Goal: Information Seeking & Learning: Understand process/instructions

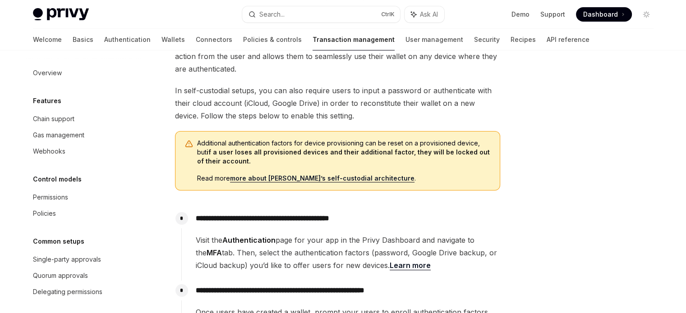
scroll to position [150, 0]
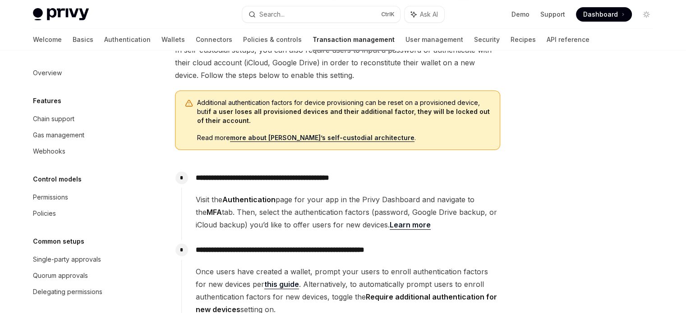
click at [597, 20] on span at bounding box center [604, 14] width 56 height 14
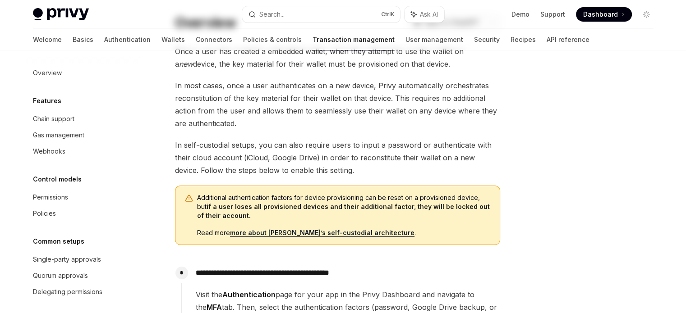
scroll to position [0, 0]
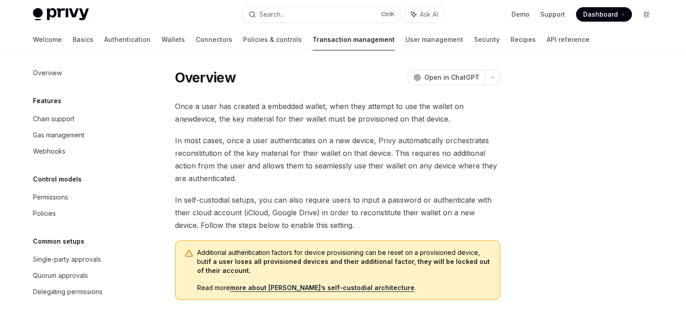
click at [645, 14] on icon "Toggle dark mode" at bounding box center [646, 14] width 7 height 7
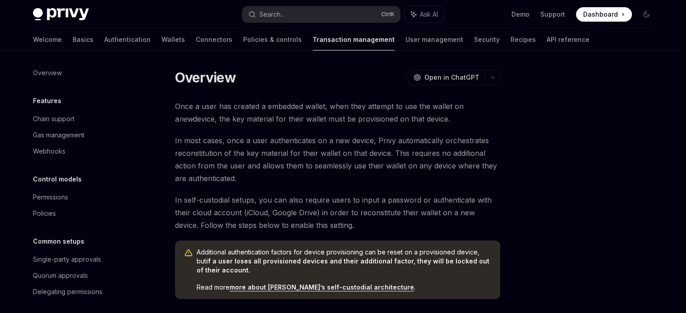
click at [599, 16] on span "Dashboard" at bounding box center [600, 14] width 35 height 9
click at [405, 39] on link "User management" at bounding box center [434, 40] width 58 height 22
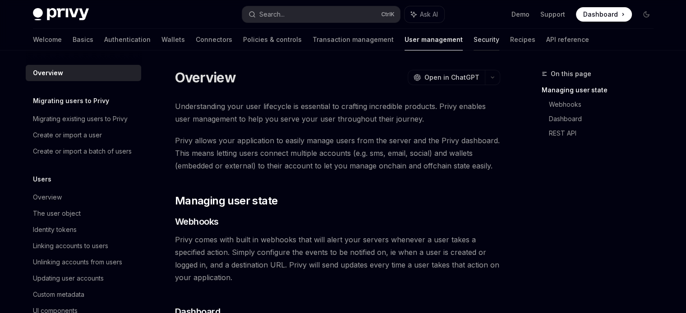
click at [474, 38] on link "Security" at bounding box center [487, 40] width 26 height 22
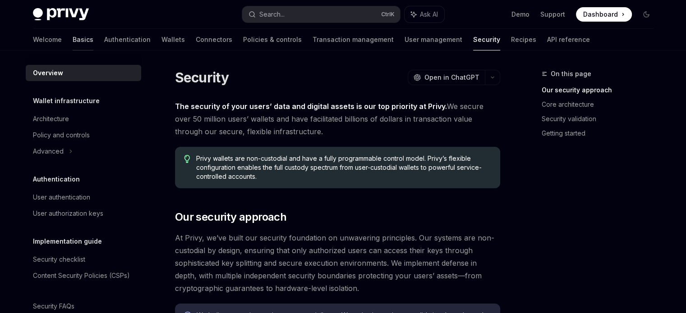
click at [73, 39] on link "Basics" at bounding box center [83, 40] width 21 height 22
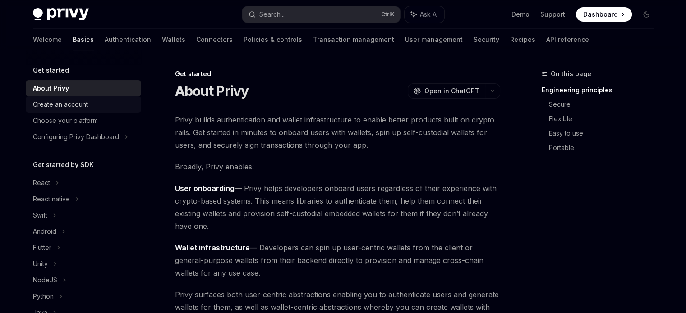
click at [103, 106] on div "Create an account" at bounding box center [84, 104] width 103 height 11
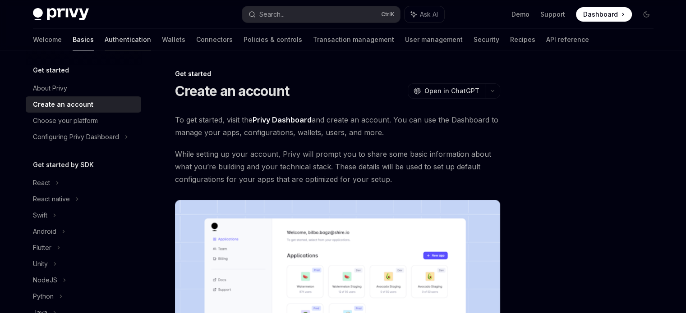
click at [105, 36] on link "Authentication" at bounding box center [128, 40] width 46 height 22
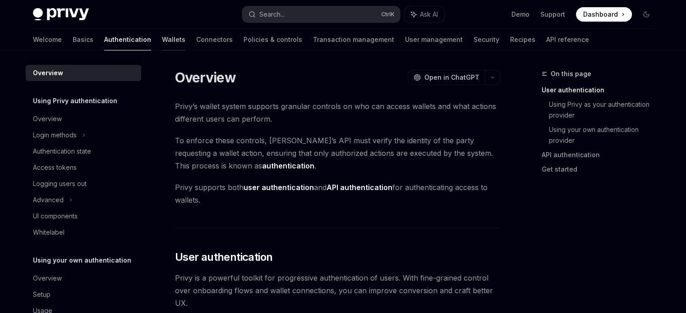
click at [162, 37] on link "Wallets" at bounding box center [173, 40] width 23 height 22
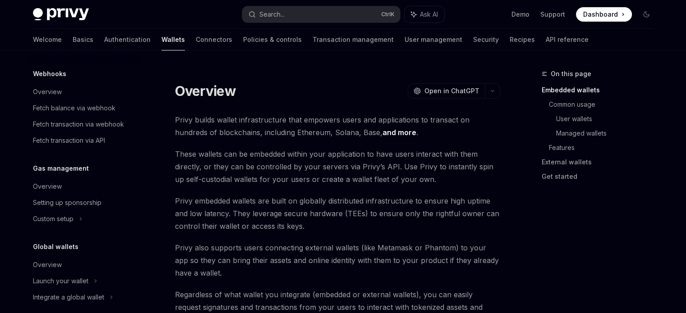
scroll to position [461, 0]
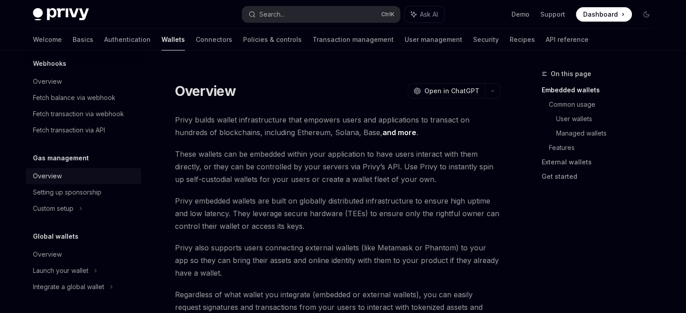
click at [74, 173] on div "Overview" at bounding box center [84, 176] width 103 height 11
click at [79, 175] on div "Overview" at bounding box center [84, 176] width 103 height 11
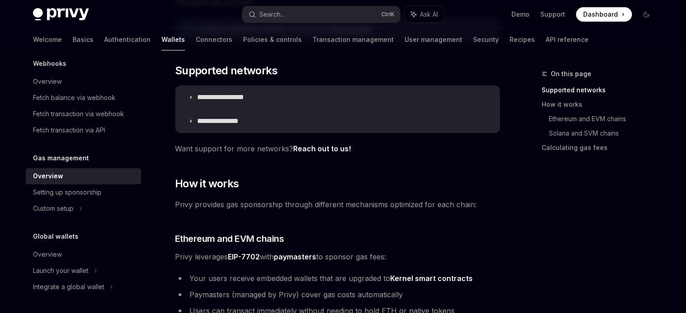
scroll to position [301, 0]
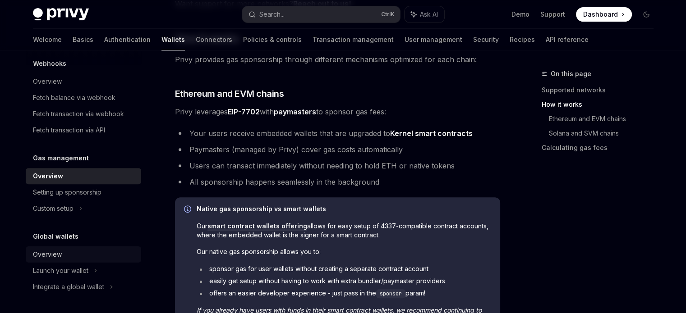
click at [79, 254] on div "Overview" at bounding box center [84, 254] width 103 height 11
click at [54, 254] on div "Overview" at bounding box center [47, 254] width 29 height 11
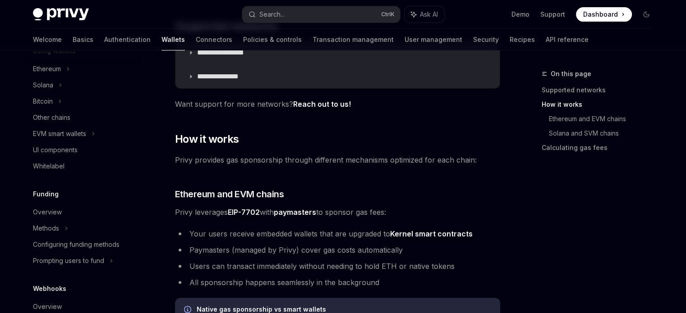
scroll to position [68, 0]
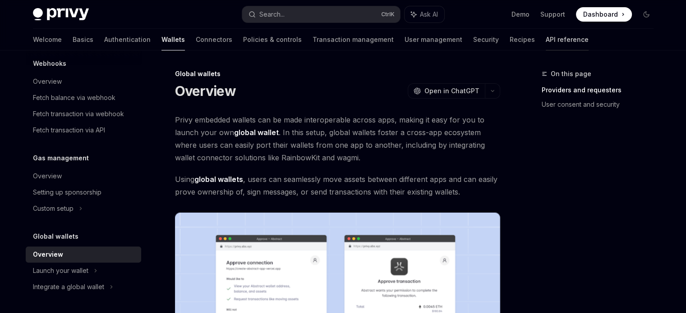
click at [546, 37] on link "API reference" at bounding box center [567, 40] width 43 height 22
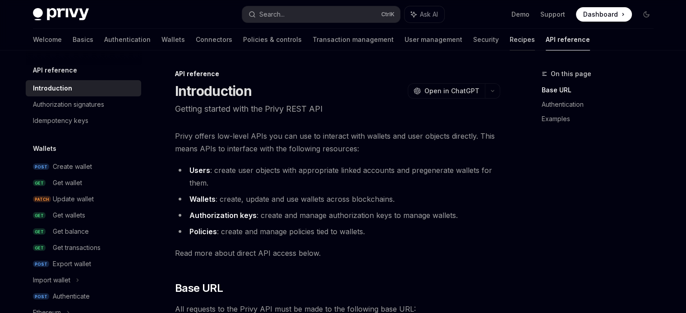
click at [510, 39] on link "Recipes" at bounding box center [522, 40] width 25 height 22
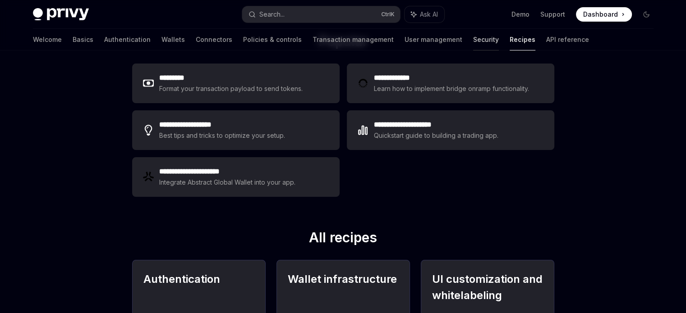
scroll to position [150, 0]
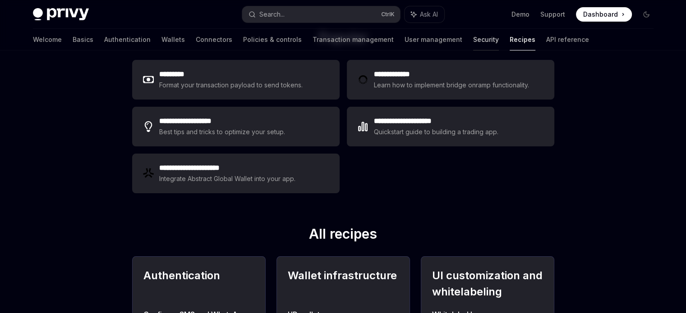
click at [473, 39] on link "Security" at bounding box center [486, 40] width 26 height 22
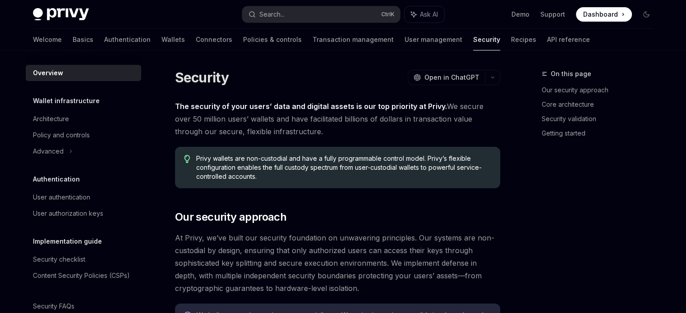
type textarea "*"
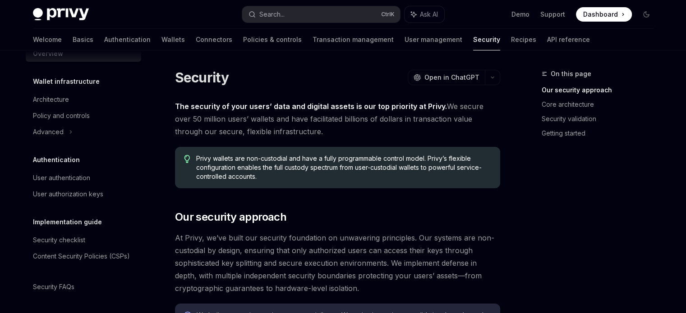
scroll to position [30, 0]
click at [346, 15] on button "Search... Ctrl K" at bounding box center [321, 14] width 158 height 16
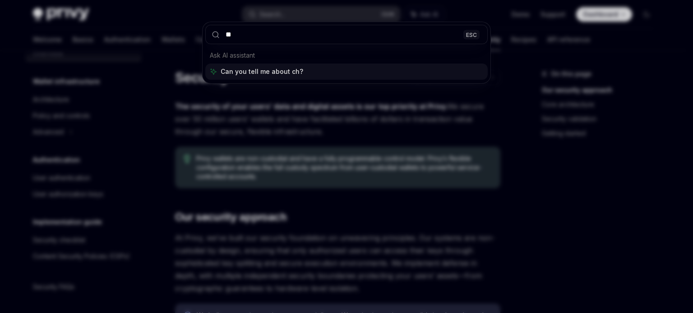
type input "*"
type input "**********"
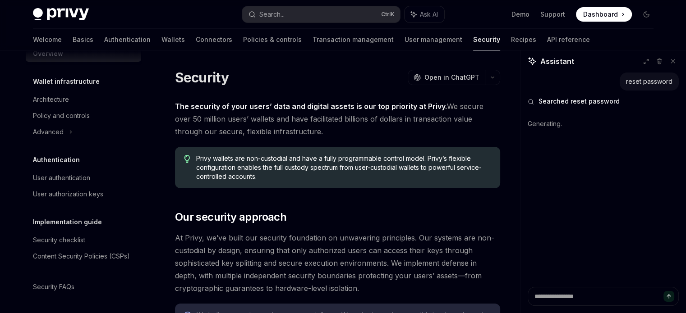
type textarea "*"
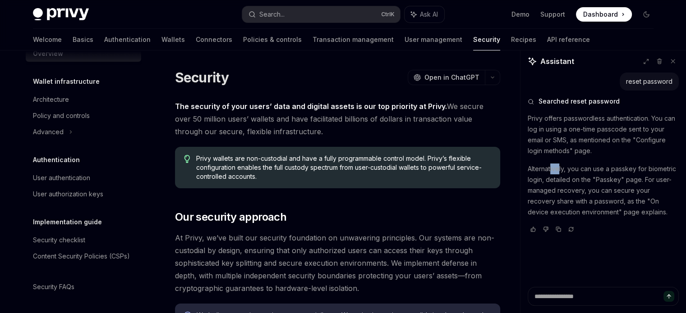
drag, startPoint x: 560, startPoint y: 170, endPoint x: 594, endPoint y: 166, distance: 34.5
click at [564, 169] on p "Alternatively, you can use a passkey for biometric login, detailed on the "Pass…" at bounding box center [603, 191] width 151 height 54
click at [600, 165] on p "Alternatively, you can use a passkey for biometric login, detailed on the "Pass…" at bounding box center [603, 191] width 151 height 54
click at [566, 296] on textarea at bounding box center [603, 296] width 151 height 19
type textarea "*"
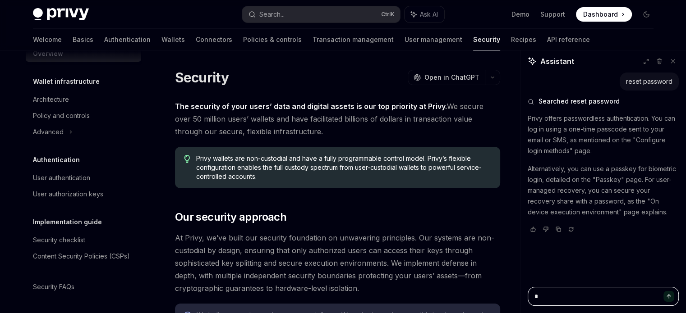
type textarea "*"
type textarea "**"
type textarea "*"
type textarea "***"
type textarea "*"
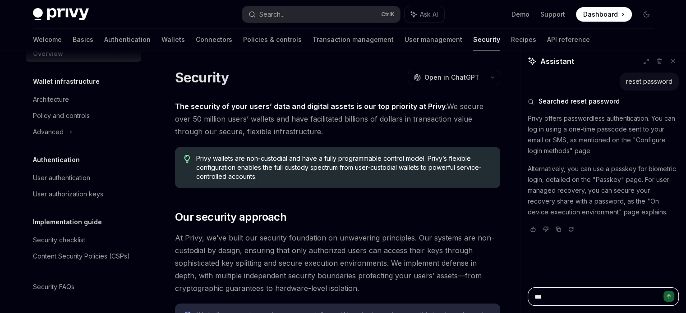
type textarea "****"
type textarea "*"
type textarea "*****"
type textarea "*"
type textarea "******"
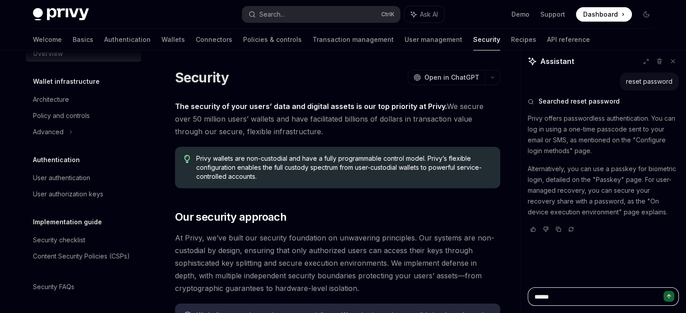
type textarea "*"
type textarea "*******"
type textarea "*"
click at [405, 42] on link "User management" at bounding box center [434, 40] width 58 height 22
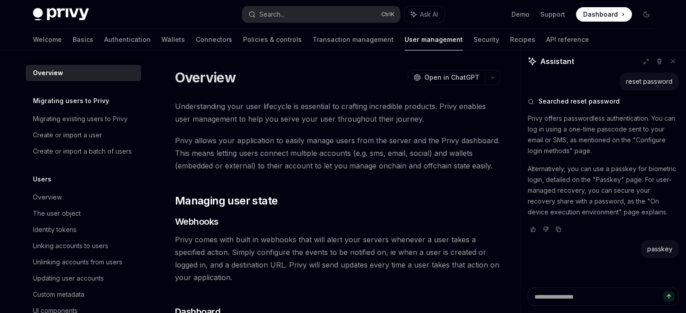
click at [405, 39] on link "User management" at bounding box center [434, 40] width 58 height 22
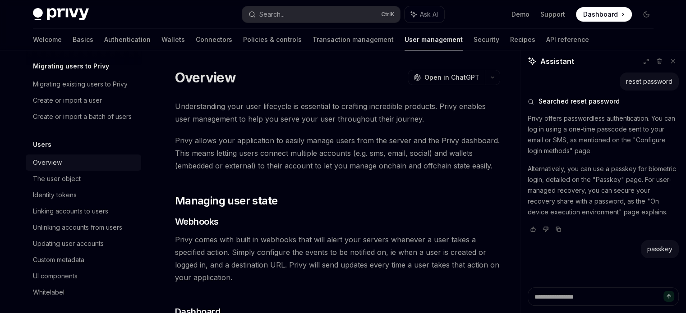
scroll to position [75, 0]
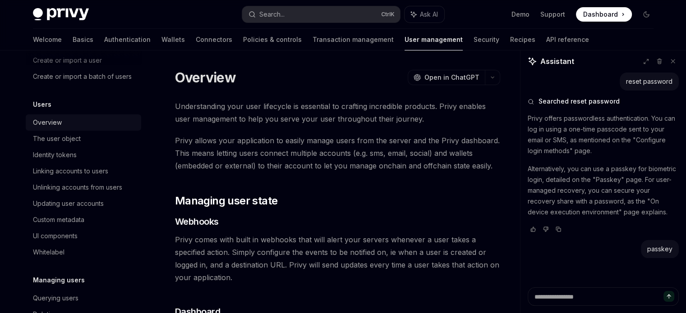
click at [76, 128] on div "Overview" at bounding box center [84, 122] width 103 height 11
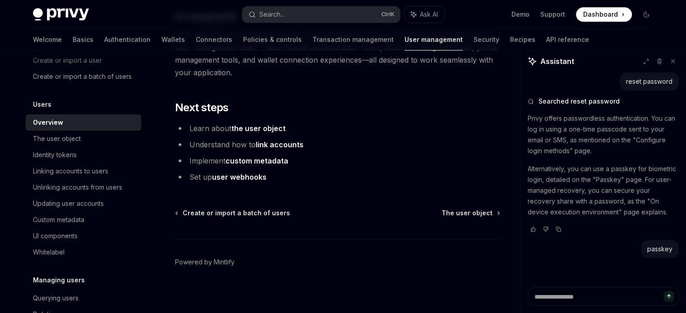
scroll to position [1037, 0]
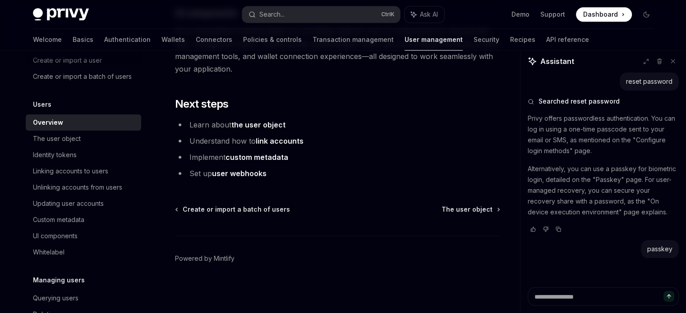
click at [285, 142] on link "link accounts" at bounding box center [280, 141] width 48 height 9
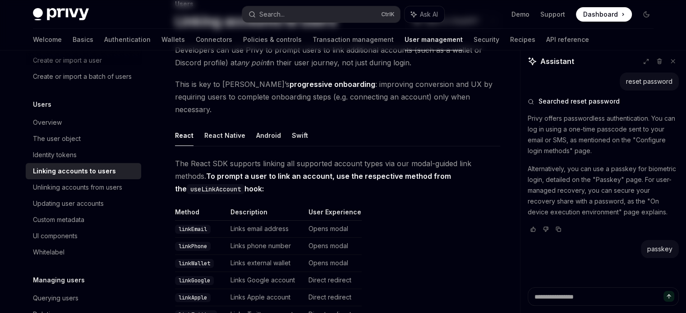
scroll to position [75, 0]
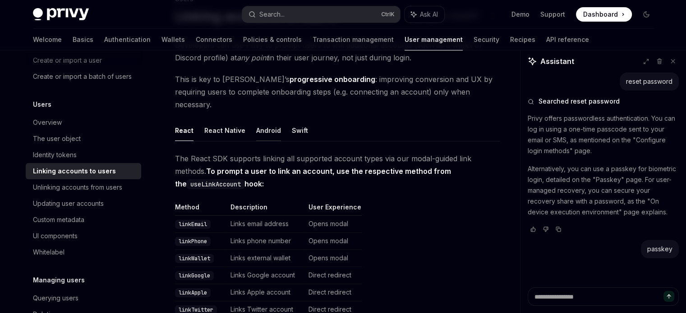
click at [272, 123] on button "Android" at bounding box center [268, 130] width 25 height 21
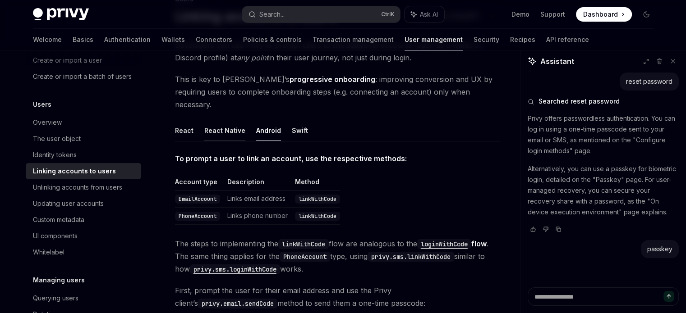
click at [206, 120] on button "React Native" at bounding box center [224, 130] width 41 height 21
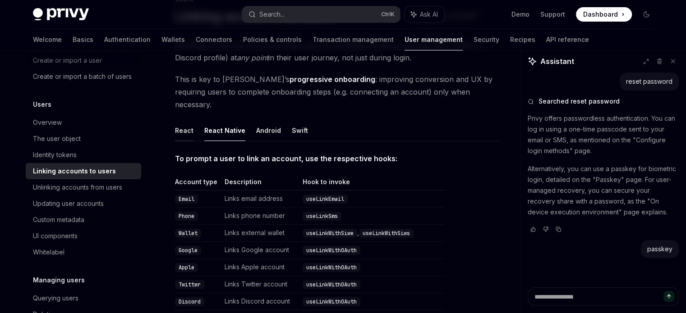
click at [179, 120] on button "React" at bounding box center [184, 130] width 18 height 21
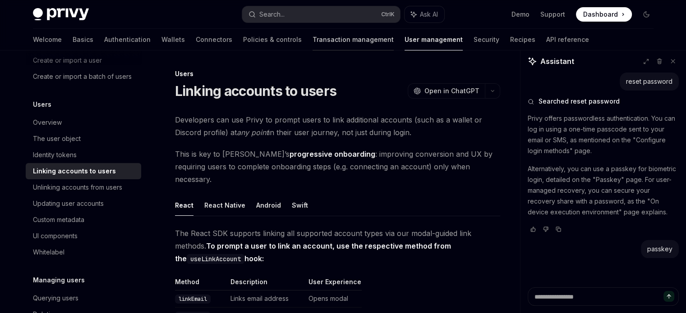
click at [331, 44] on link "Transaction management" at bounding box center [353, 40] width 81 height 22
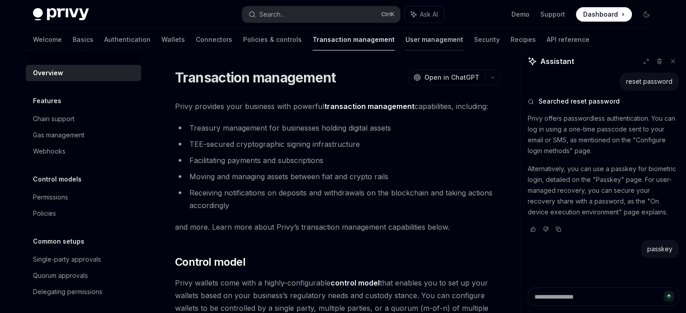
click at [405, 50] on div at bounding box center [434, 50] width 58 height 1
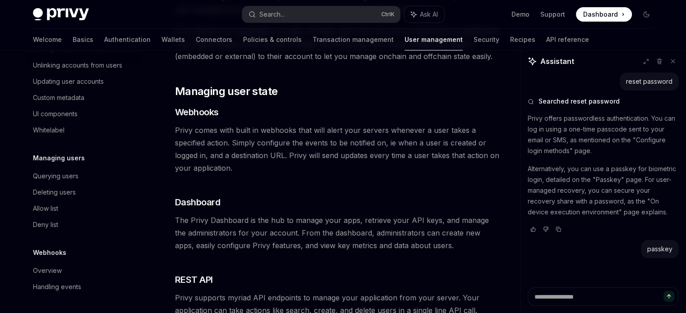
scroll to position [150, 0]
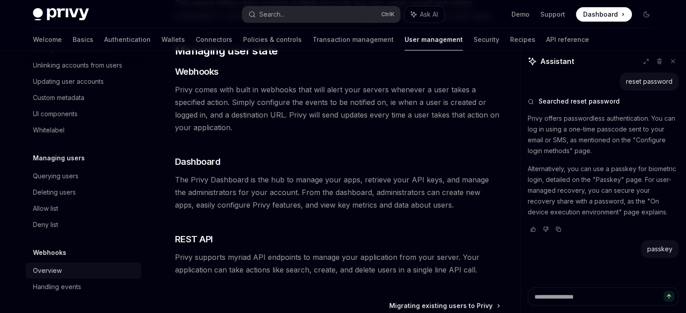
click at [85, 269] on div "Overview" at bounding box center [84, 271] width 103 height 11
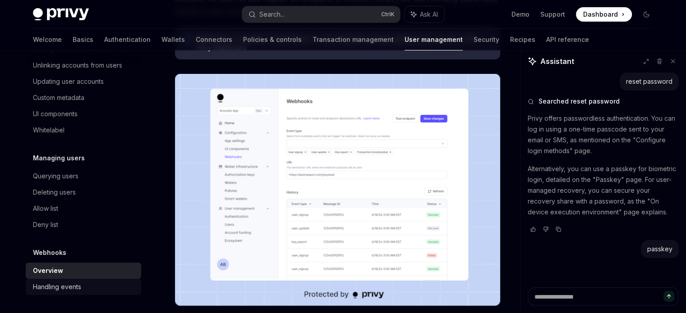
scroll to position [150, 0]
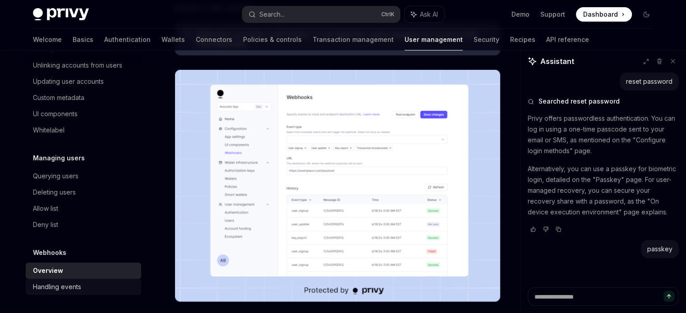
click at [88, 290] on div "Handling events" at bounding box center [84, 287] width 103 height 11
click at [86, 285] on div "Handling events" at bounding box center [84, 287] width 103 height 11
click at [66, 212] on div "Allow list" at bounding box center [84, 208] width 103 height 11
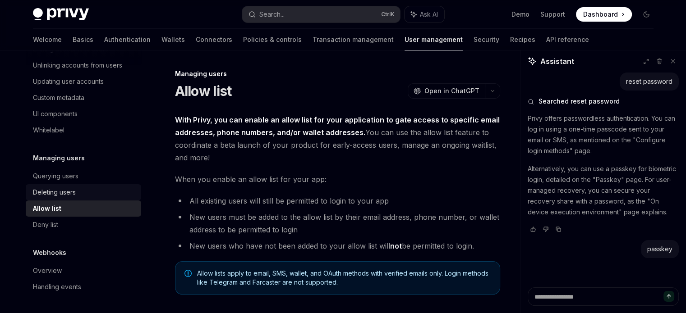
click at [86, 196] on div "Deleting users" at bounding box center [84, 192] width 103 height 11
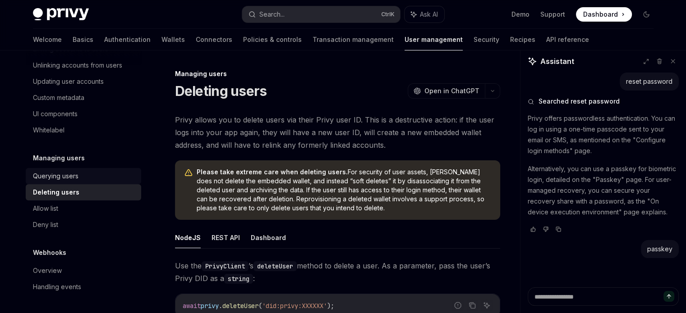
click at [105, 173] on div "Querying users" at bounding box center [84, 176] width 103 height 11
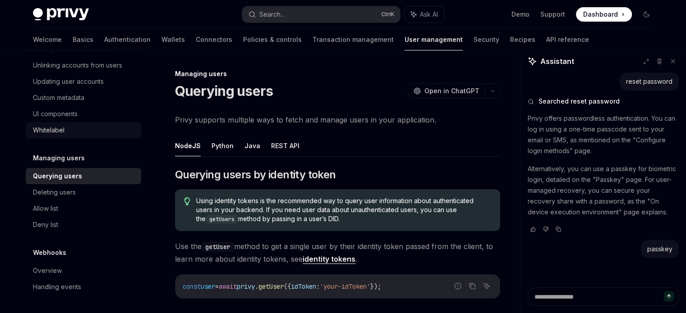
click at [94, 135] on div "Whitelabel" at bounding box center [84, 130] width 103 height 11
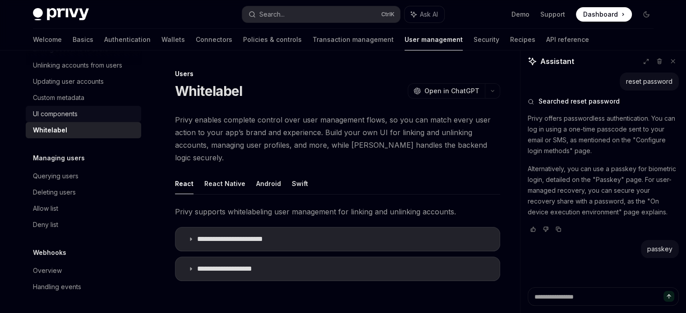
click at [99, 109] on div "UI components" at bounding box center [84, 114] width 103 height 11
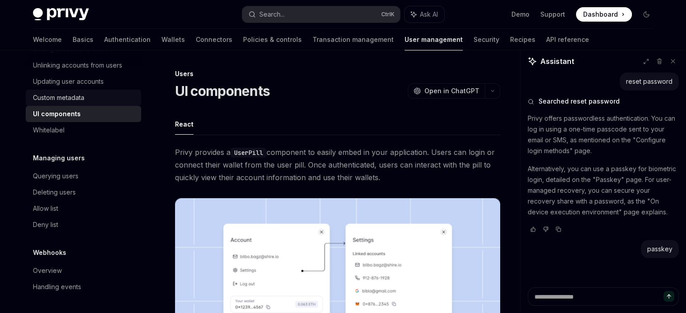
click at [100, 94] on div "Custom metadata" at bounding box center [84, 97] width 103 height 11
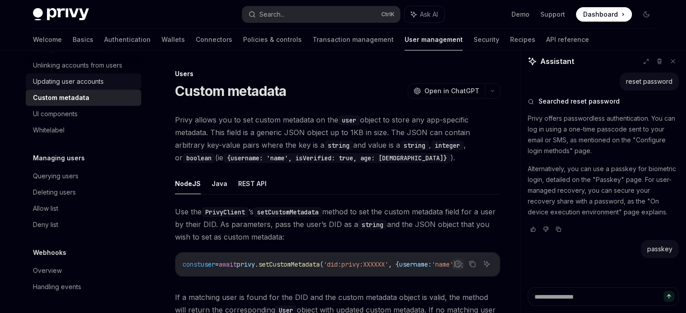
click at [113, 75] on link "Updating user accounts" at bounding box center [83, 82] width 115 height 16
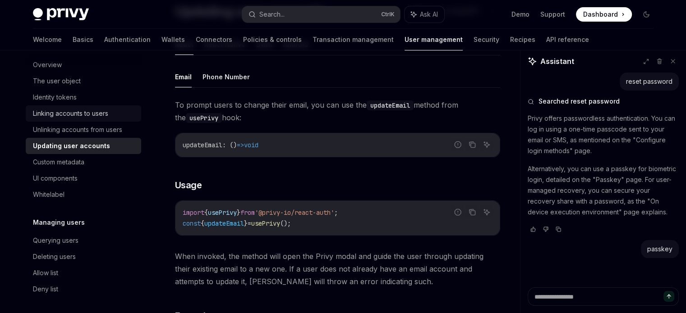
scroll to position [75, 0]
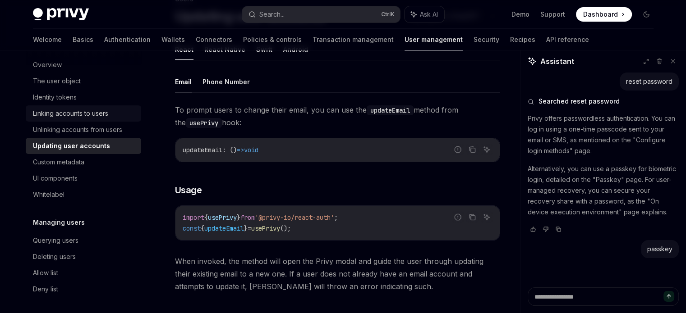
click at [87, 122] on link "Linking accounts to users" at bounding box center [83, 114] width 115 height 16
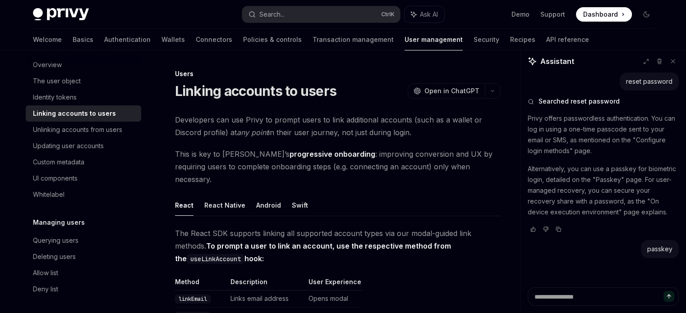
click at [92, 119] on div "Linking accounts to users" at bounding box center [74, 113] width 83 height 11
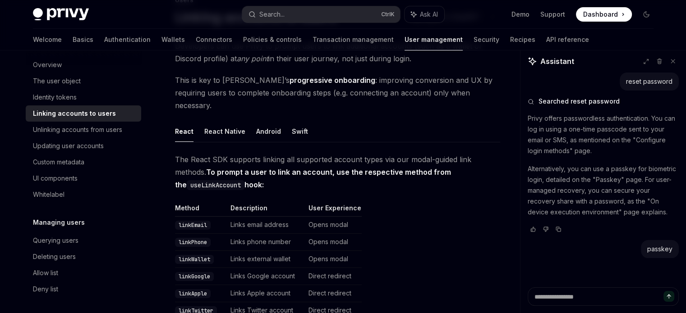
scroll to position [75, 0]
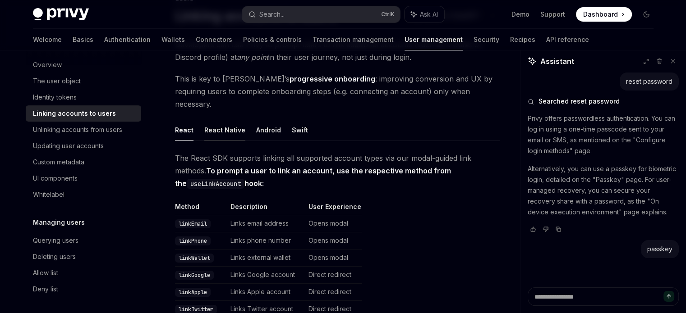
click at [229, 120] on button "React Native" at bounding box center [224, 130] width 41 height 21
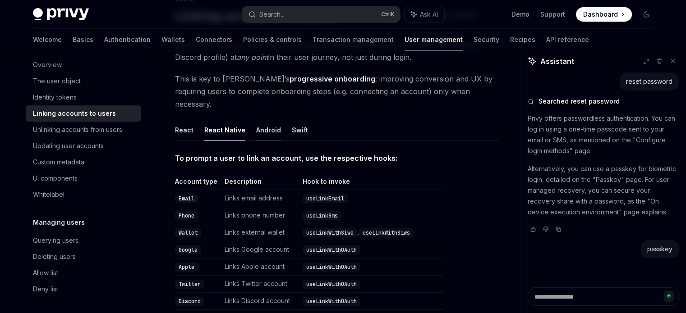
click at [260, 120] on button "Android" at bounding box center [268, 130] width 25 height 21
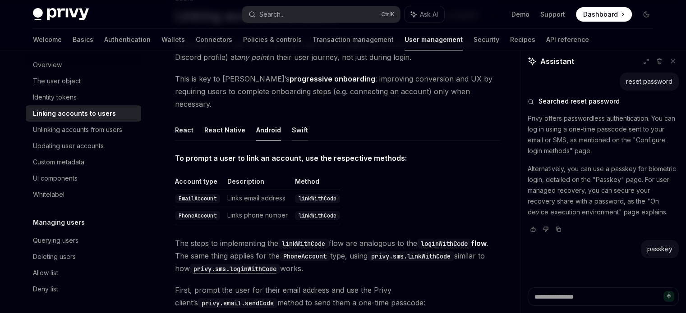
click at [292, 124] on button "Swift" at bounding box center [300, 130] width 16 height 21
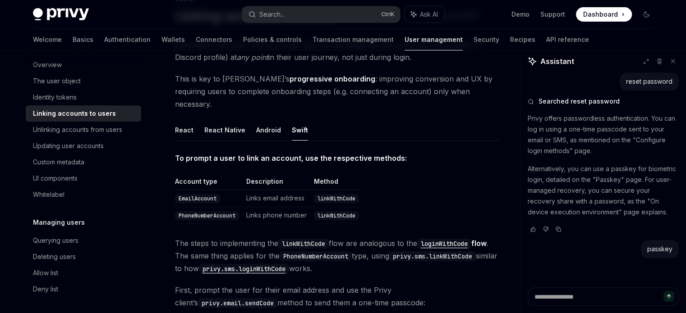
click at [583, 106] on div "Searched reset password Privy offers passwordless authentication. You can log i…" at bounding box center [603, 166] width 151 height 150
click at [663, 60] on button at bounding box center [660, 61] width 12 height 12
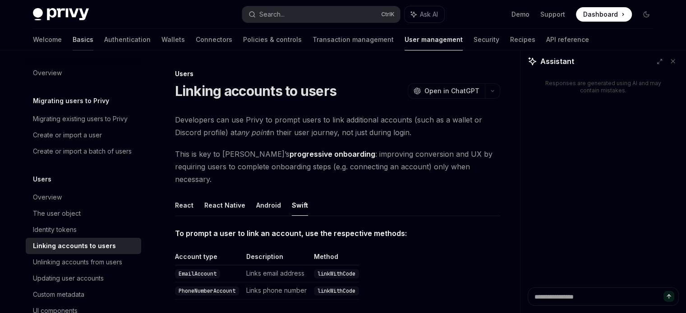
click at [73, 36] on link "Basics" at bounding box center [83, 40] width 21 height 22
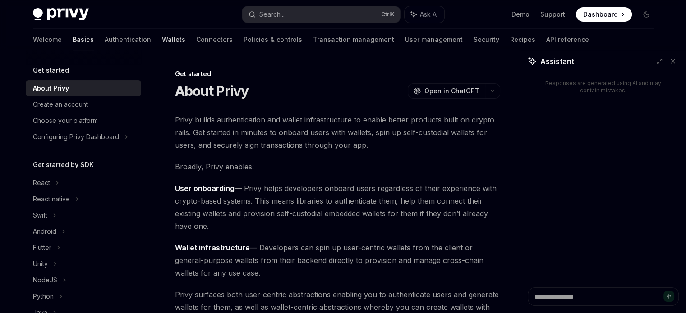
click at [162, 33] on link "Wallets" at bounding box center [173, 40] width 23 height 22
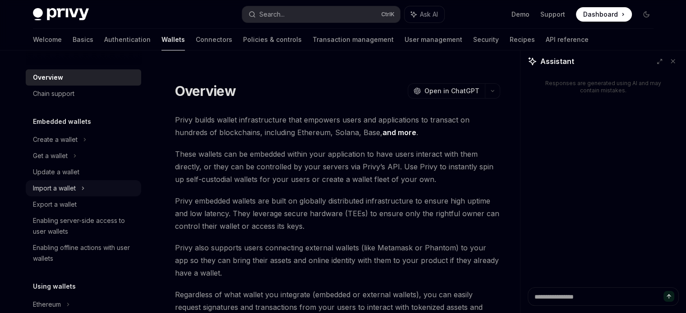
click at [74, 193] on div "Import a wallet" at bounding box center [54, 188] width 43 height 11
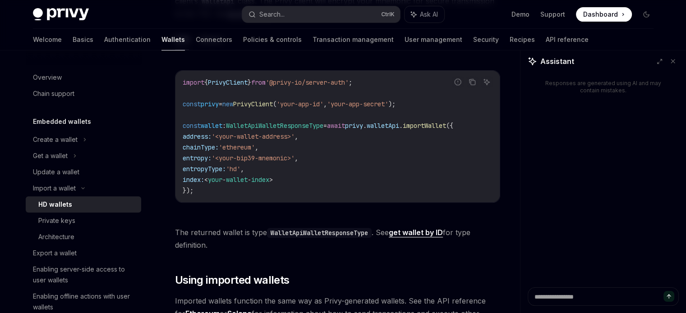
scroll to position [376, 0]
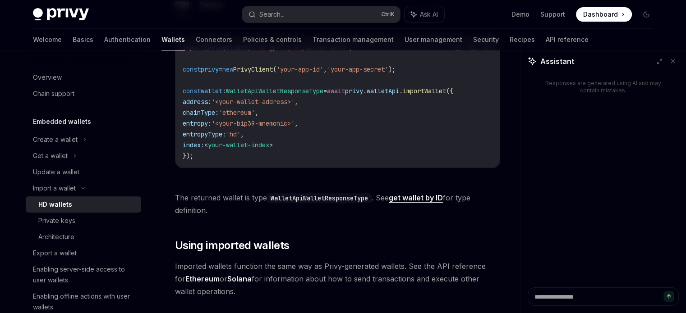
click at [310, 152] on code "import { PrivyClient } from '@privy-io/server-auth' ; const privy = new PrivyCl…" at bounding box center [338, 101] width 310 height 119
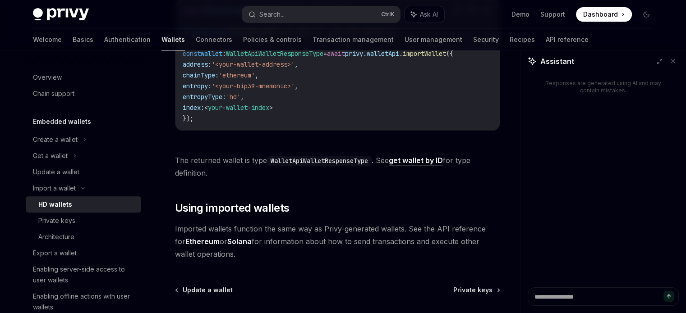
scroll to position [497, 0]
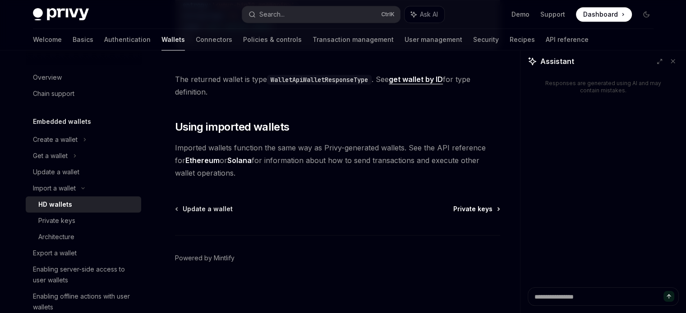
click at [473, 207] on span "Private keys" at bounding box center [472, 209] width 39 height 9
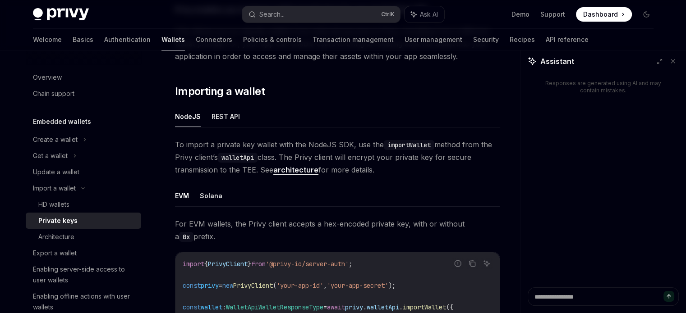
scroll to position [150, 0]
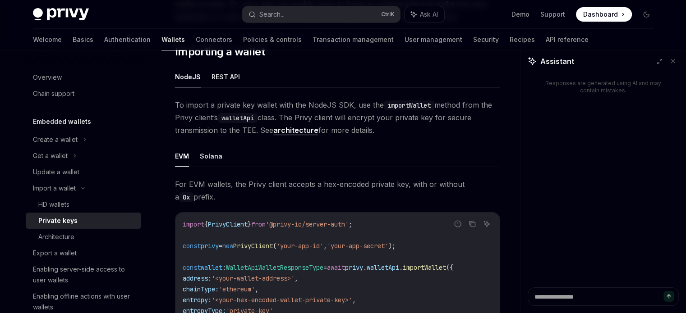
click at [296, 129] on link "architecture" at bounding box center [295, 130] width 45 height 9
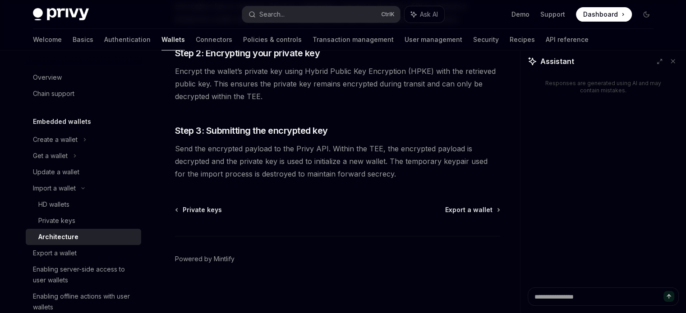
scroll to position [248, 0]
click at [218, 258] on link "Powered by Mintlify" at bounding box center [205, 258] width 60 height 9
click at [180, 211] on link "Private keys" at bounding box center [199, 209] width 46 height 9
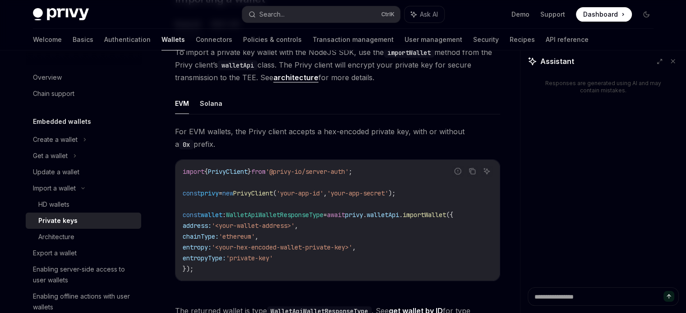
scroll to position [300, 0]
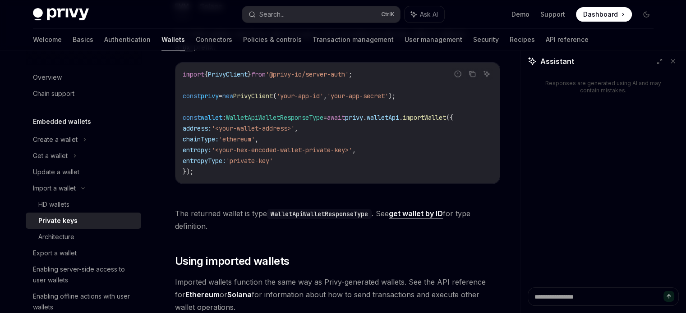
click at [245, 174] on code "import { PrivyClient } from '@privy-io/server-auth' ; const privy = new PrivyCl…" at bounding box center [338, 123] width 310 height 108
click at [255, 165] on code "import { PrivyClient } from '@privy-io/server-auth' ; const privy = new PrivyCl…" at bounding box center [338, 123] width 310 height 108
click at [310, 161] on code "import { PrivyClient } from '@privy-io/server-auth' ; const privy = new PrivyCl…" at bounding box center [338, 123] width 310 height 108
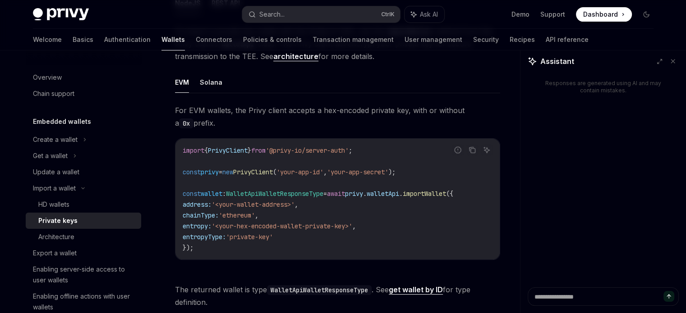
scroll to position [226, 0]
click at [73, 37] on link "Basics" at bounding box center [83, 40] width 21 height 22
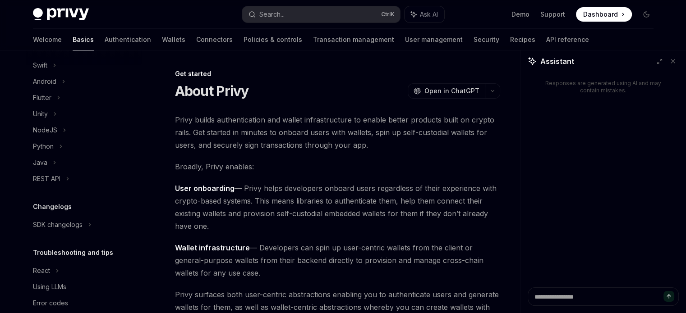
scroll to position [166, 0]
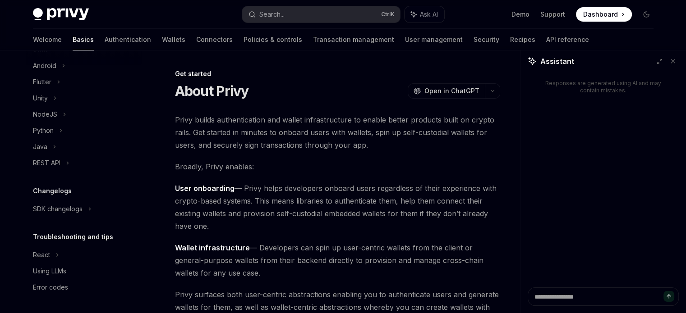
click at [62, 37] on div "Welcome Basics Authentication Wallets Connectors Policies & controls Transactio…" at bounding box center [311, 40] width 556 height 22
click at [105, 44] on link "Authentication" at bounding box center [128, 40] width 46 height 22
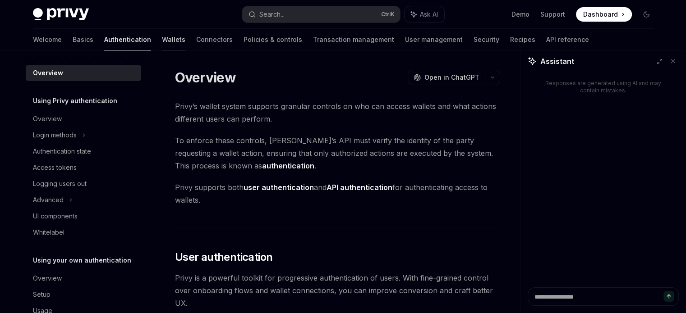
click at [162, 35] on link "Wallets" at bounding box center [173, 40] width 23 height 22
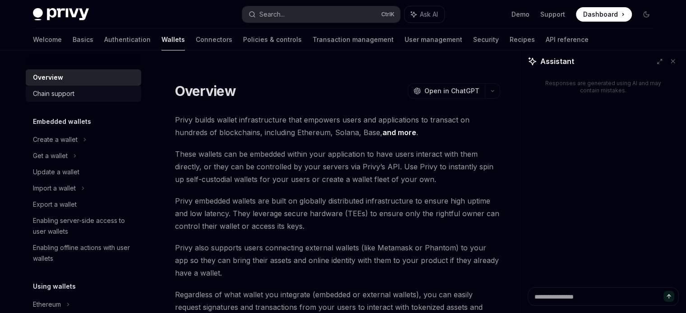
click at [85, 95] on div "Chain support" at bounding box center [84, 93] width 103 height 11
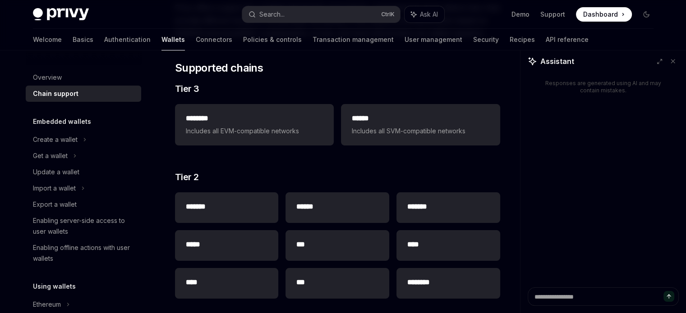
scroll to position [150, 0]
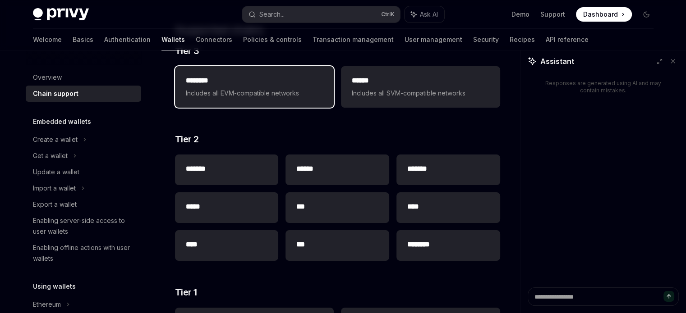
click at [284, 97] on span "Includes all EVM-compatible networks" at bounding box center [254, 93] width 137 height 11
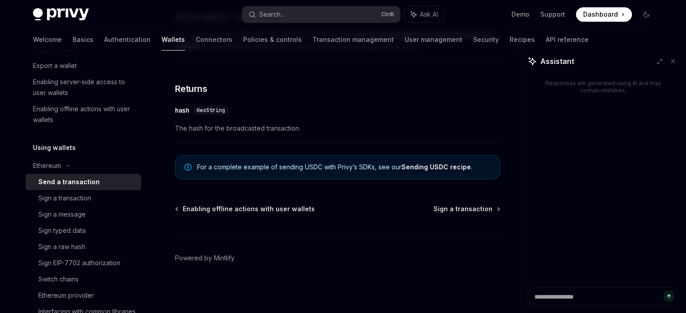
scroll to position [641, 0]
click at [99, 196] on div "Sign a transaction" at bounding box center [86, 198] width 97 height 11
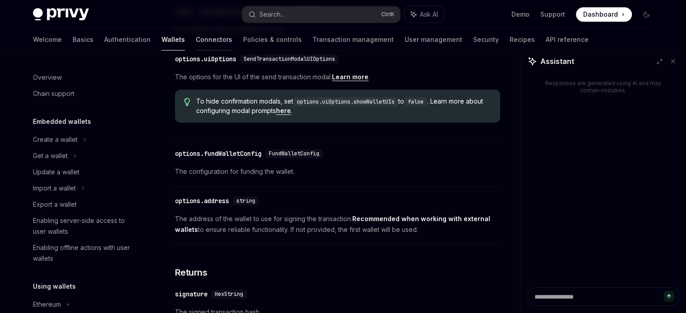
click at [196, 41] on link "Connectors" at bounding box center [214, 40] width 37 height 22
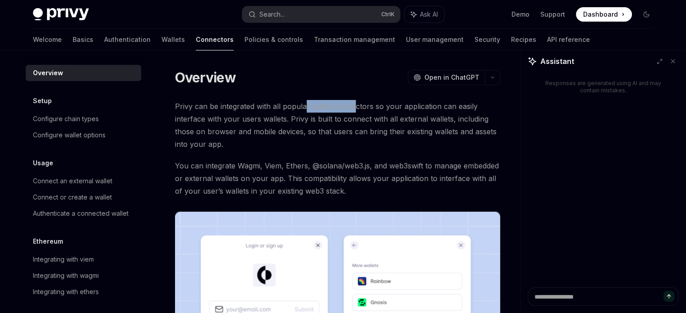
drag, startPoint x: 303, startPoint y: 107, endPoint x: 372, endPoint y: 113, distance: 69.3
click at [356, 111] on span "Privy can be integrated with all popular wallet connectors so your application …" at bounding box center [337, 125] width 325 height 51
click at [372, 113] on span "Privy can be integrated with all popular wallet connectors so your application …" at bounding box center [337, 125] width 325 height 51
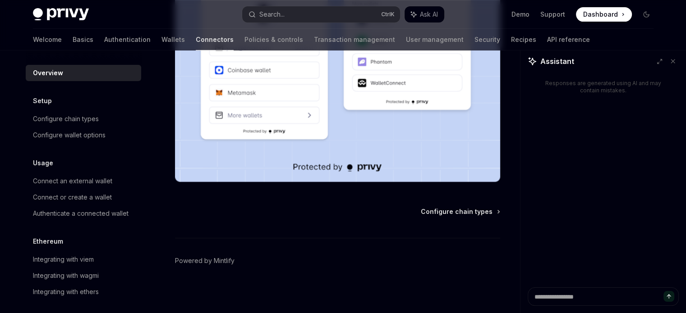
scroll to position [264, 0]
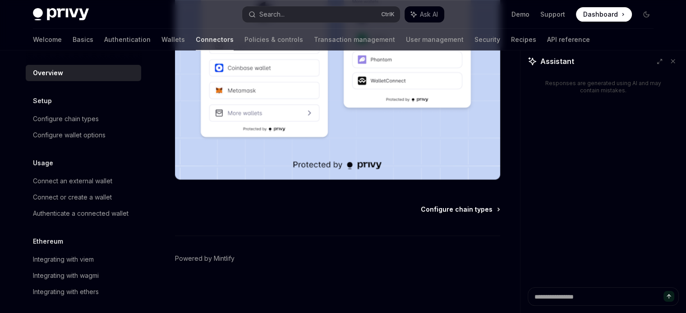
click at [469, 212] on span "Configure chain types" at bounding box center [457, 209] width 72 height 9
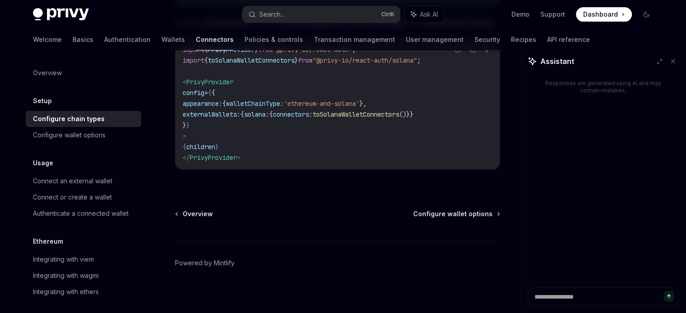
scroll to position [274, 0]
click at [462, 209] on span "Configure wallet options" at bounding box center [452, 213] width 79 height 9
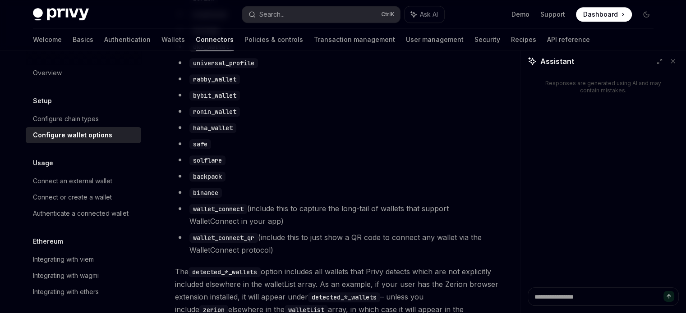
scroll to position [677, 0]
click at [214, 116] on code "ronin_wallet" at bounding box center [214, 111] width 51 height 10
click at [275, 117] on li "ronin_wallet" at bounding box center [337, 111] width 325 height 13
click at [314, 35] on link "Transaction management" at bounding box center [354, 40] width 81 height 22
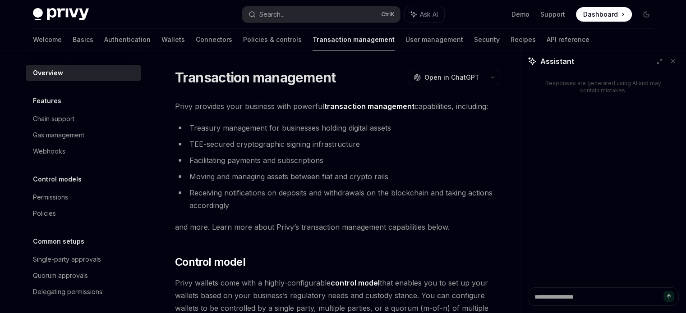
click at [72, 13] on img at bounding box center [61, 14] width 56 height 13
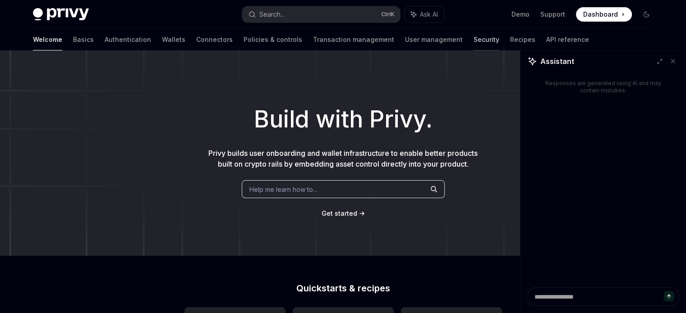
click at [474, 43] on link "Security" at bounding box center [487, 40] width 26 height 22
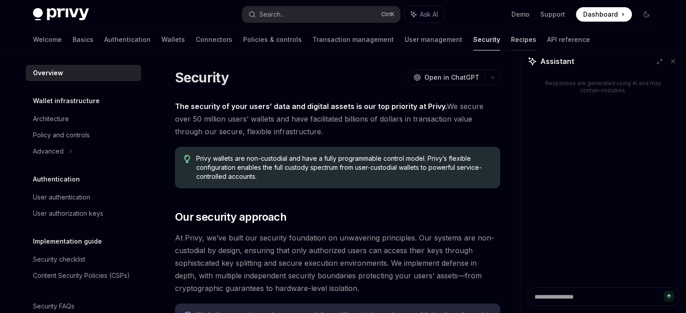
click at [511, 41] on link "Recipes" at bounding box center [523, 40] width 25 height 22
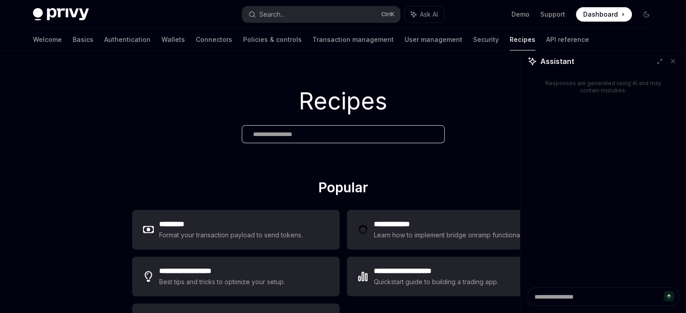
click at [405, 45] on link "User management" at bounding box center [434, 40] width 58 height 22
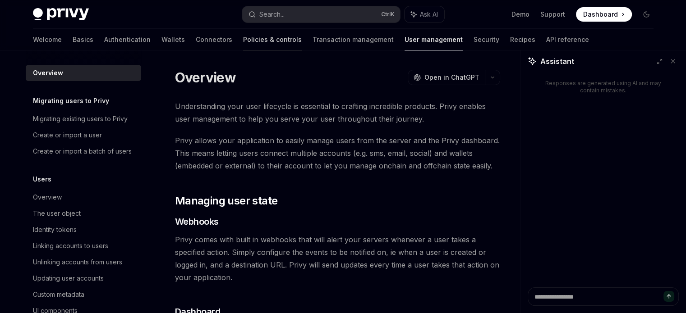
click at [243, 45] on link "Policies & controls" at bounding box center [272, 40] width 59 height 22
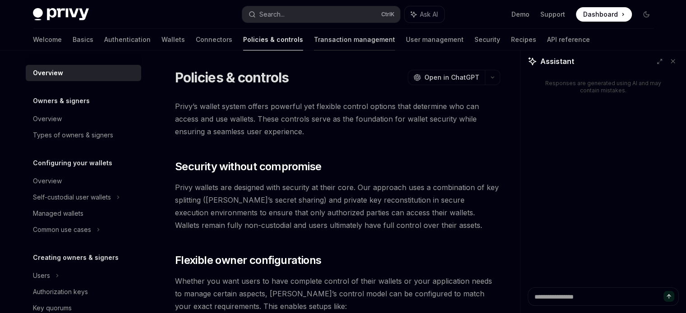
click at [314, 43] on link "Transaction management" at bounding box center [354, 40] width 81 height 22
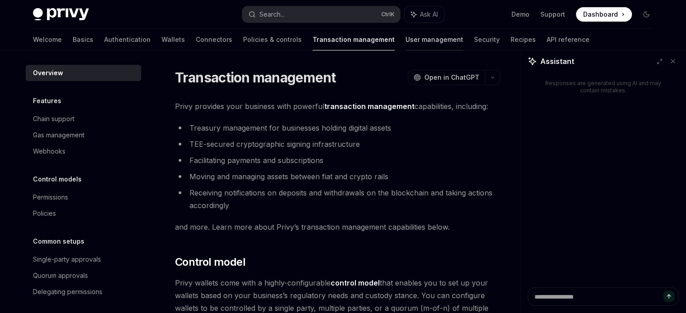
click at [405, 42] on link "User management" at bounding box center [434, 40] width 58 height 22
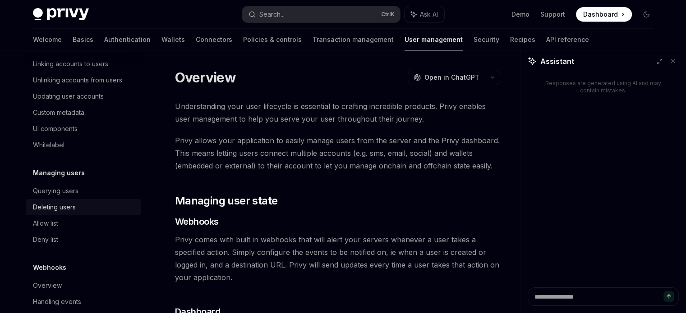
scroll to position [207, 0]
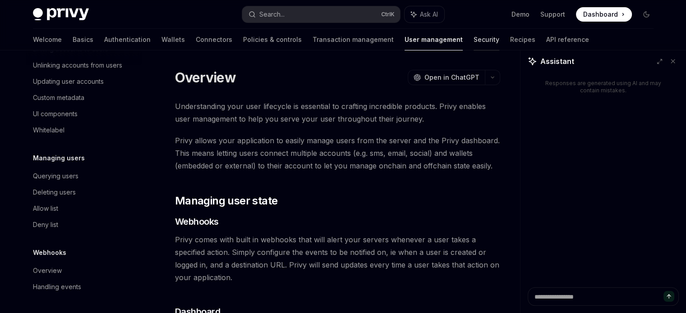
click at [474, 30] on link "Security" at bounding box center [487, 40] width 26 height 22
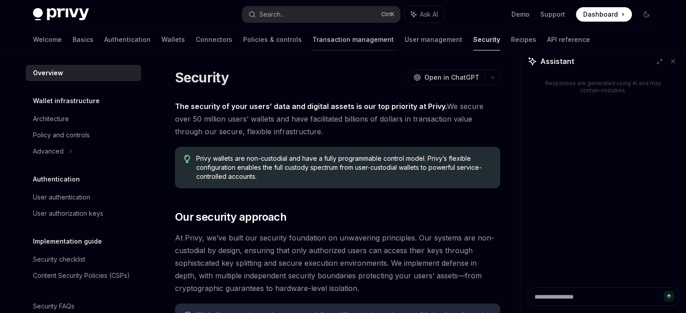
click at [313, 42] on link "Transaction management" at bounding box center [353, 40] width 81 height 22
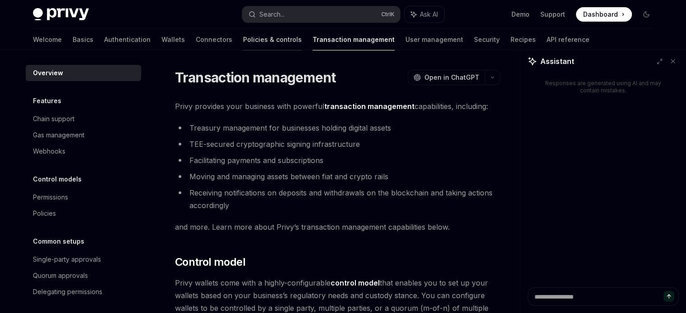
click at [243, 45] on link "Policies & controls" at bounding box center [272, 40] width 59 height 22
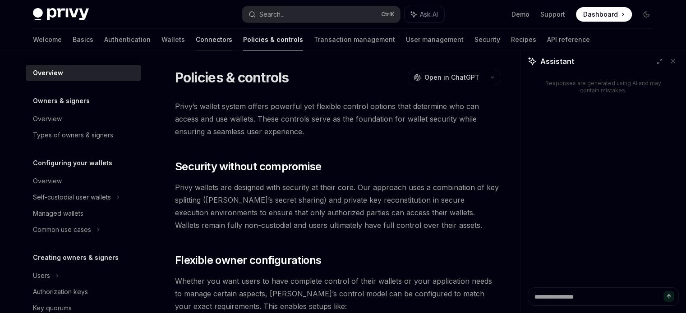
click at [196, 41] on link "Connectors" at bounding box center [214, 40] width 37 height 22
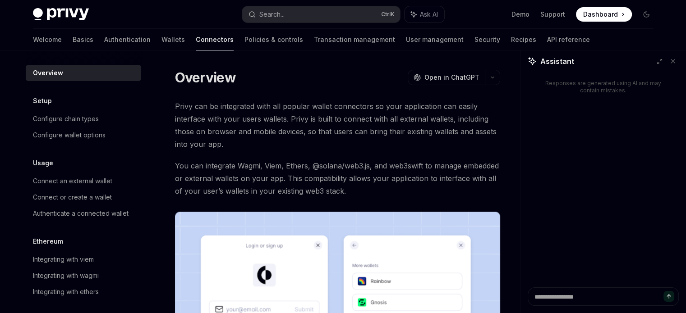
click at [161, 41] on link "Wallets" at bounding box center [172, 40] width 23 height 22
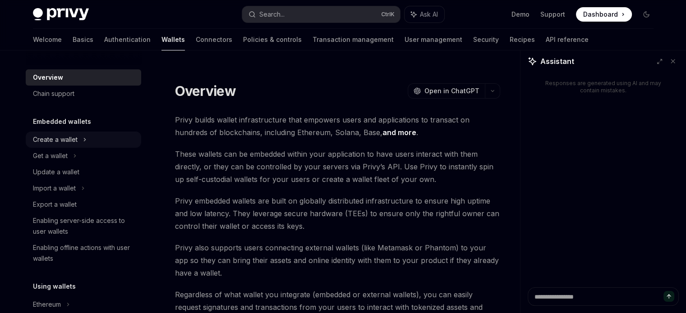
click at [74, 143] on div "Create a wallet" at bounding box center [55, 139] width 45 height 11
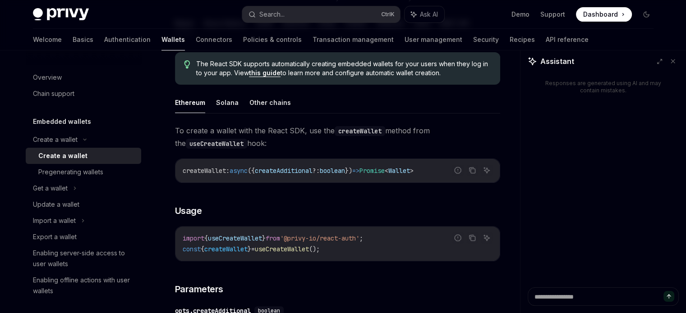
scroll to position [226, 0]
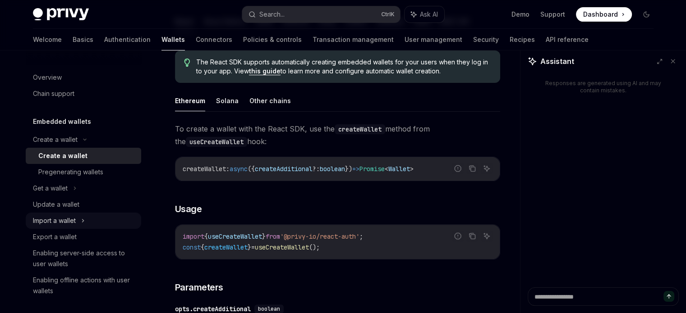
click at [78, 219] on div "Import a wallet" at bounding box center [83, 221] width 115 height 16
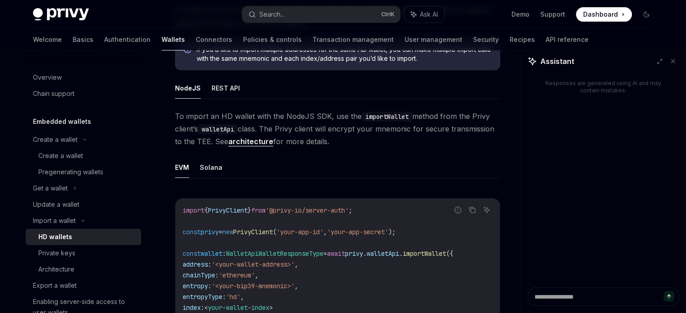
scroll to position [226, 0]
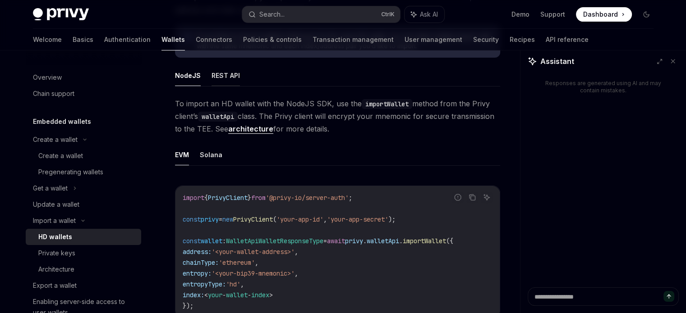
click at [236, 83] on button "REST API" at bounding box center [226, 75] width 28 height 21
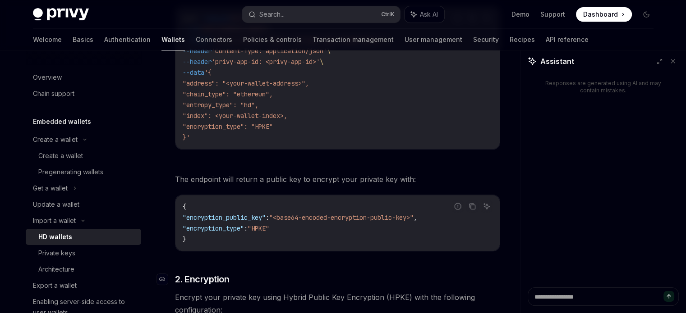
scroll to position [451, 0]
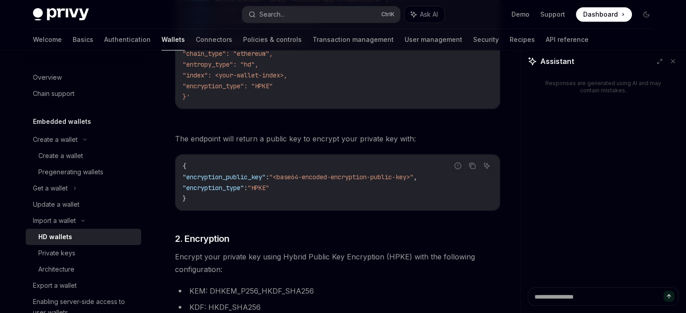
click at [262, 165] on code "{ "encryption_public_key" : "<base64-encoded-encryption-public-key>" , "encrypt…" at bounding box center [338, 182] width 310 height 43
click at [231, 162] on code "{ "encryption_public_key" : "<base64-encoded-encryption-public-key>" , "encrypt…" at bounding box center [338, 182] width 310 height 43
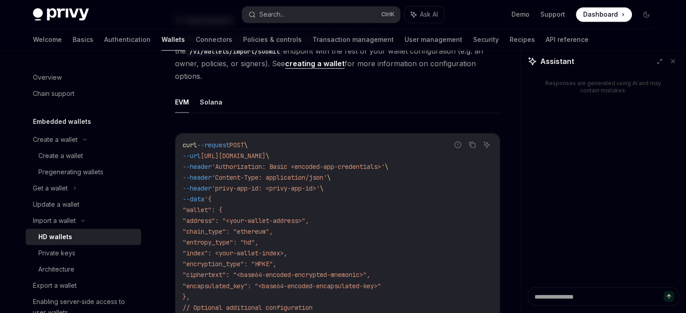
scroll to position [1353, 0]
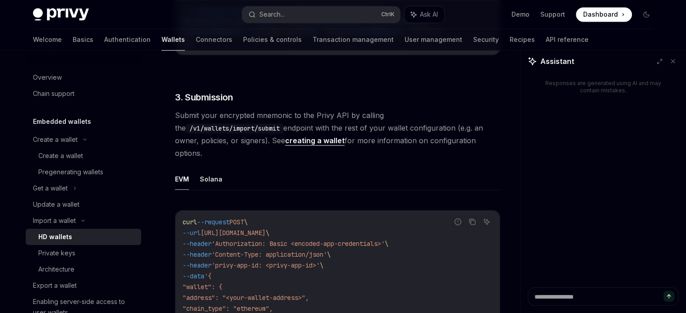
click at [285, 140] on link "creating a wallet" at bounding box center [315, 140] width 60 height 9
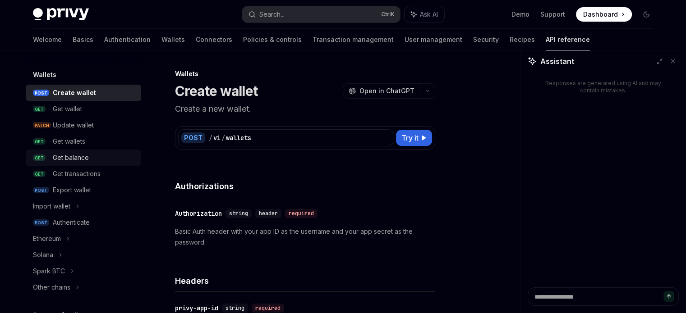
scroll to position [75, 0]
click at [80, 111] on div "Get wallet" at bounding box center [67, 108] width 29 height 11
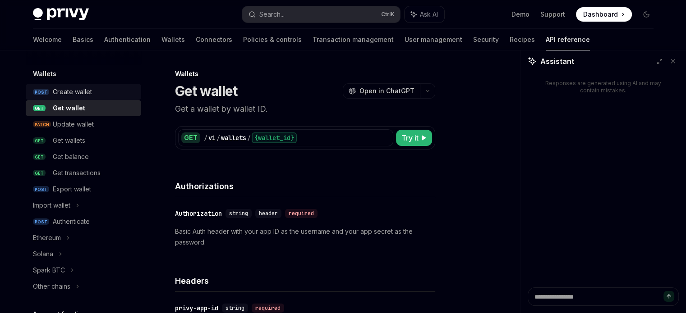
click at [93, 88] on div "Create wallet" at bounding box center [94, 92] width 83 height 11
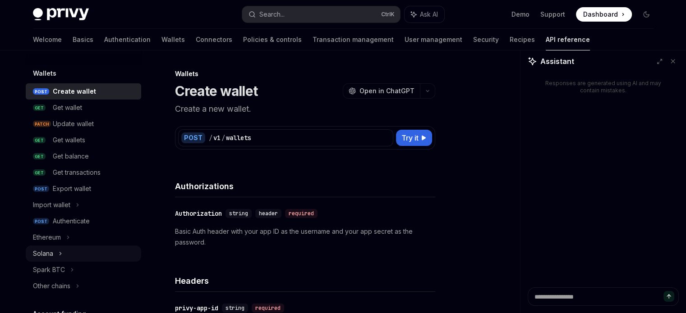
scroll to position [75, 0]
click at [91, 202] on div "Import wallet" at bounding box center [83, 206] width 115 height 16
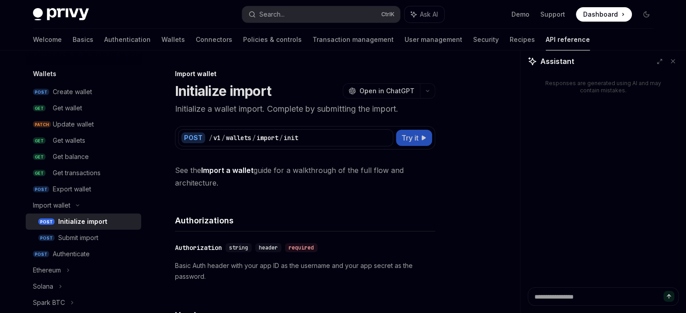
click at [411, 138] on span "Try it" at bounding box center [409, 138] width 17 height 11
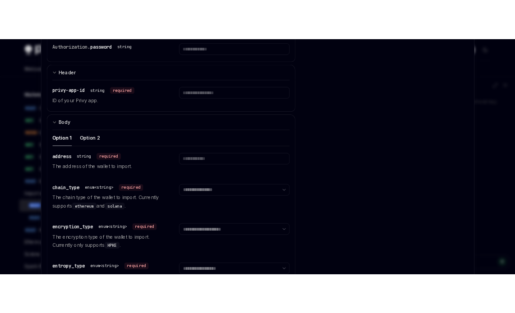
scroll to position [150, 0]
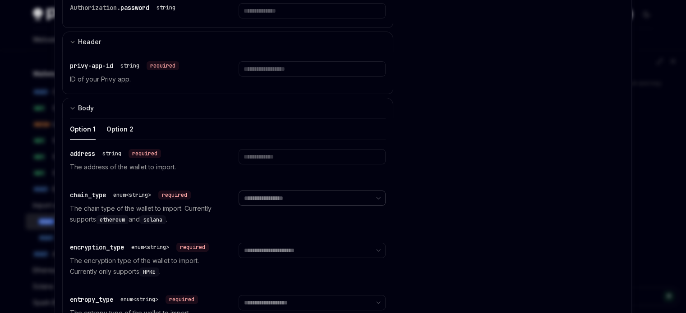
click at [292, 197] on select "**********" at bounding box center [312, 198] width 147 height 15
click at [271, 173] on div "address string required The address of the wallet to import." at bounding box center [228, 160] width 316 height 41
click at [256, 156] on input "text" at bounding box center [312, 156] width 147 height 15
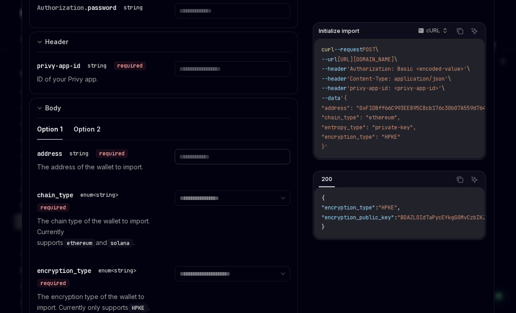
type textarea "*"
click at [201, 171] on div "address string required The address of the wallet to import." at bounding box center [163, 160] width 253 height 41
click at [206, 153] on input "text" at bounding box center [231, 156] width 115 height 15
paste input "**********"
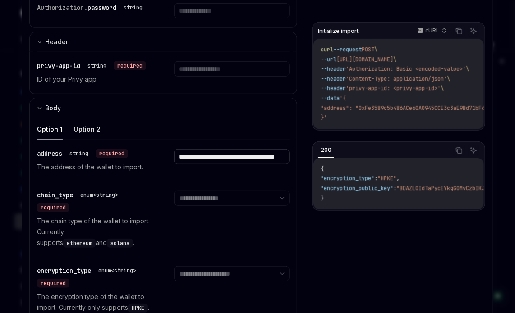
scroll to position [0, 57]
type input "**********"
click at [233, 191] on select "**********" at bounding box center [231, 198] width 115 height 15
click at [226, 191] on select "**********" at bounding box center [231, 198] width 115 height 15
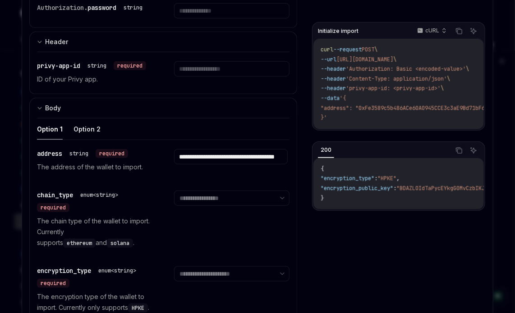
click at [231, 204] on div "**********" at bounding box center [231, 220] width 115 height 58
click at [237, 194] on select "**********" at bounding box center [231, 198] width 115 height 15
click at [225, 169] on div "**********" at bounding box center [231, 160] width 115 height 23
click at [226, 157] on input "**********" at bounding box center [231, 156] width 114 height 15
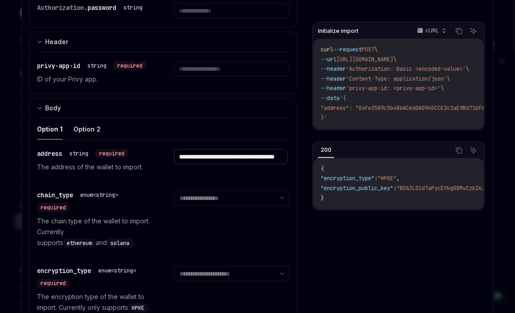
drag, startPoint x: 226, startPoint y: 157, endPoint x: 374, endPoint y: 157, distance: 147.9
click at [374, 157] on div "**********" at bounding box center [257, 168] width 456 height 522
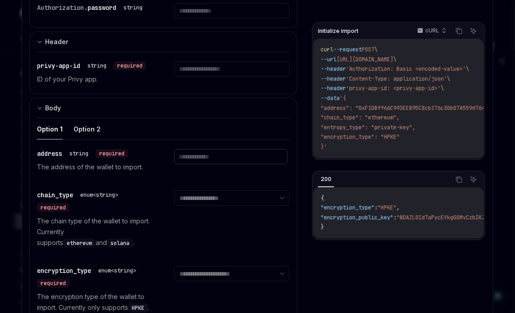
paste input "**********"
type input "**********"
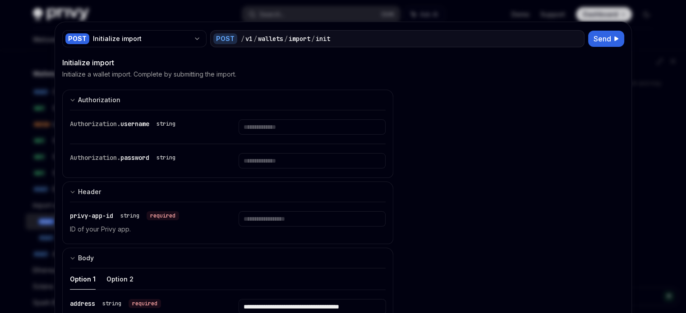
click at [0, 54] on div at bounding box center [343, 156] width 686 height 313
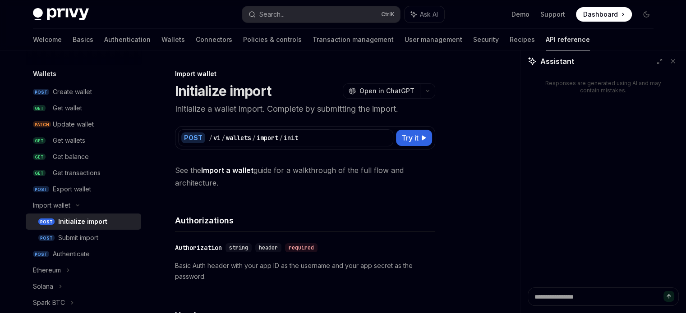
click at [82, 3] on div "Privy Docs home page Search... Ctrl K Ask AI Demo Support Dashboard Dashboard S…" at bounding box center [343, 14] width 621 height 29
click at [81, 15] on img at bounding box center [61, 14] width 56 height 13
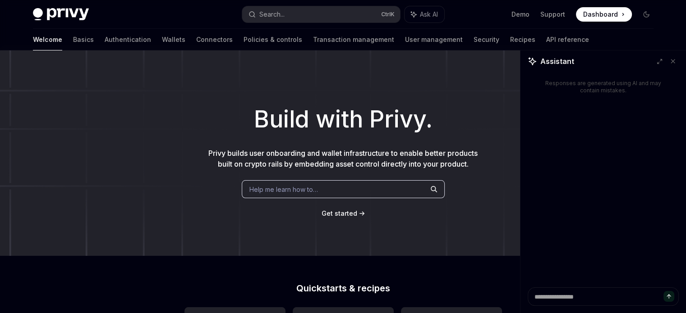
type textarea "*"
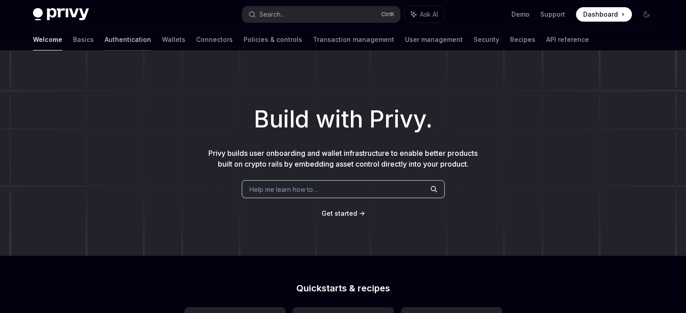
click at [105, 40] on link "Authentication" at bounding box center [128, 40] width 46 height 22
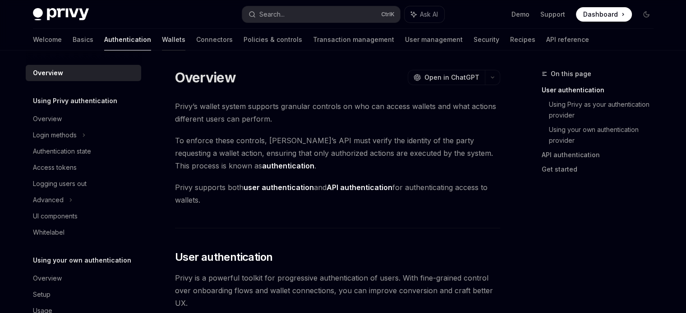
click at [162, 42] on link "Wallets" at bounding box center [173, 40] width 23 height 22
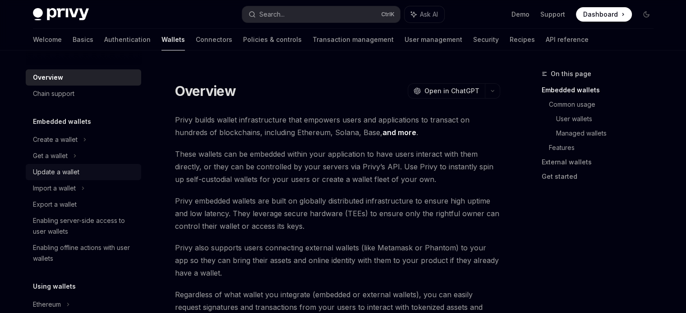
drag, startPoint x: 74, startPoint y: 170, endPoint x: 92, endPoint y: 171, distance: 17.2
click at [75, 170] on div "Update a wallet" at bounding box center [56, 172] width 46 height 11
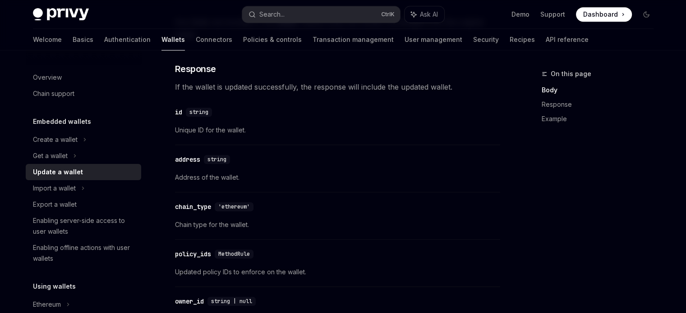
scroll to position [601, 0]
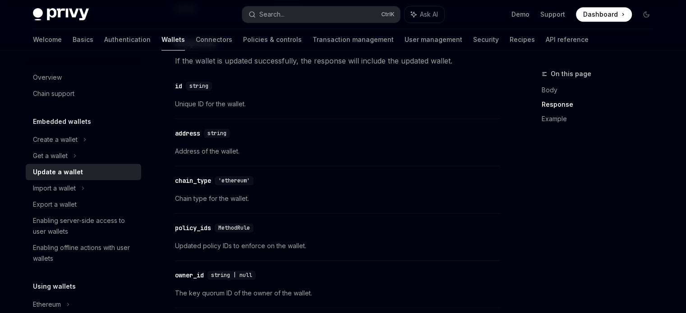
click at [238, 107] on span "Unique ID for the wallet." at bounding box center [337, 104] width 325 height 11
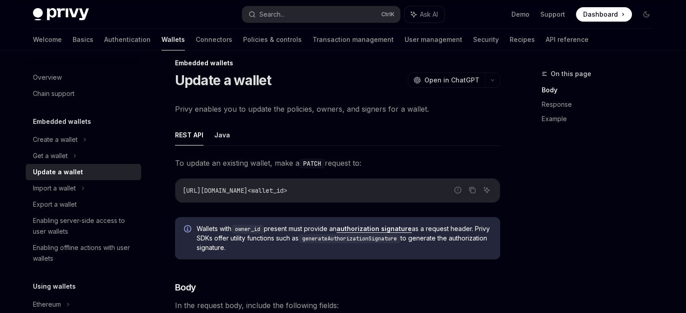
scroll to position [0, 0]
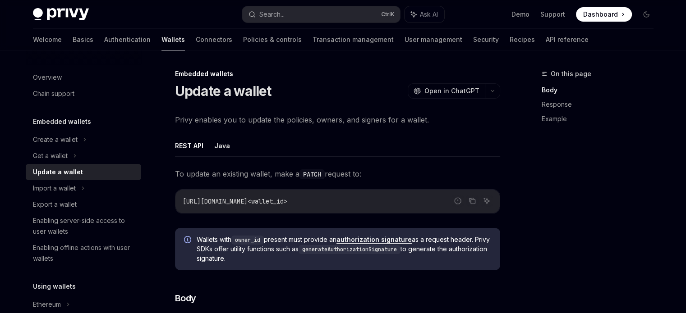
click at [382, 238] on link "authorization signature" at bounding box center [373, 240] width 75 height 8
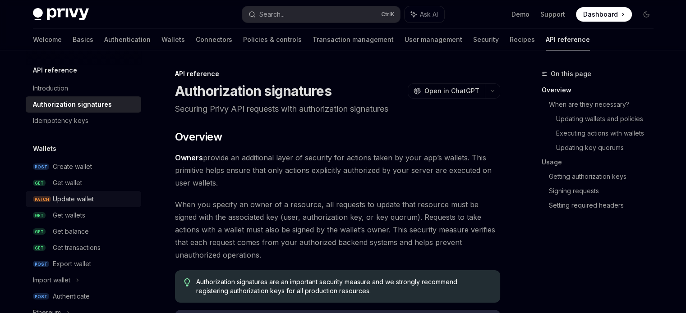
click at [100, 200] on div "Update wallet" at bounding box center [94, 199] width 83 height 11
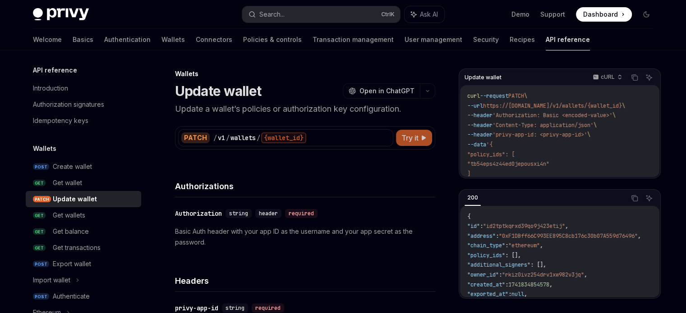
click at [418, 138] on span "Try it" at bounding box center [409, 138] width 17 height 11
type textarea "*"
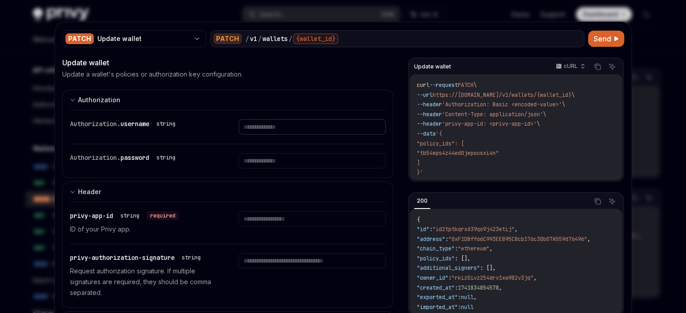
click at [277, 125] on input "text" at bounding box center [312, 127] width 147 height 15
type input "**********"
click at [278, 160] on input "text" at bounding box center [299, 160] width 139 height 15
type input "**********"
click at [305, 215] on input "text" at bounding box center [312, 219] width 147 height 15
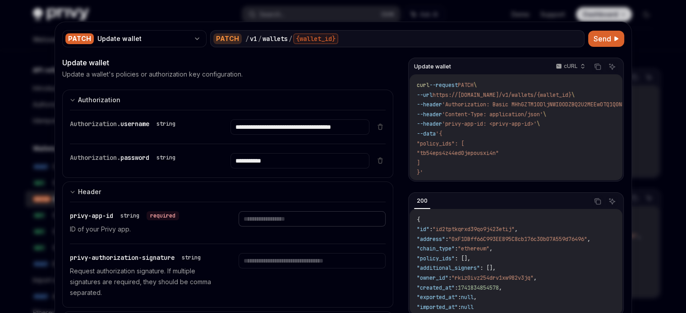
type input "**********"
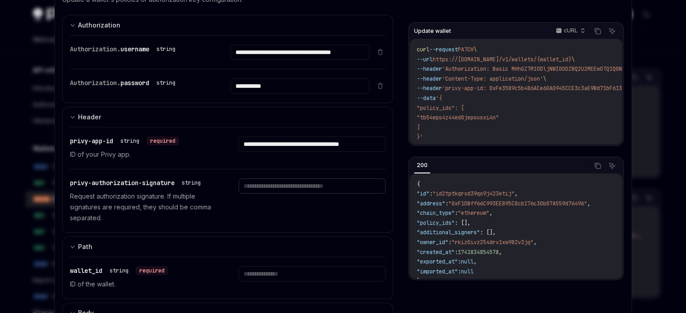
click at [321, 184] on input "text" at bounding box center [312, 186] width 147 height 15
click at [152, 212] on p "Request authorization signature. If multiple signatures are required, they shou…" at bounding box center [143, 207] width 147 height 32
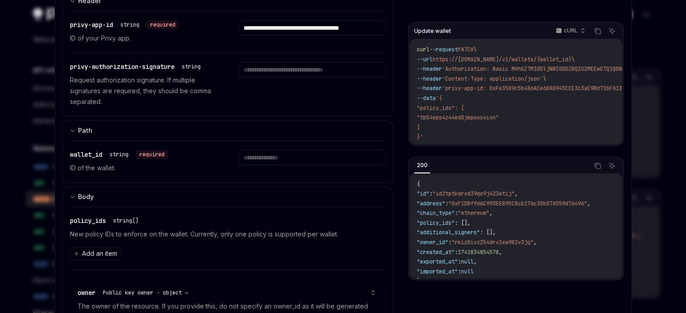
scroll to position [226, 0]
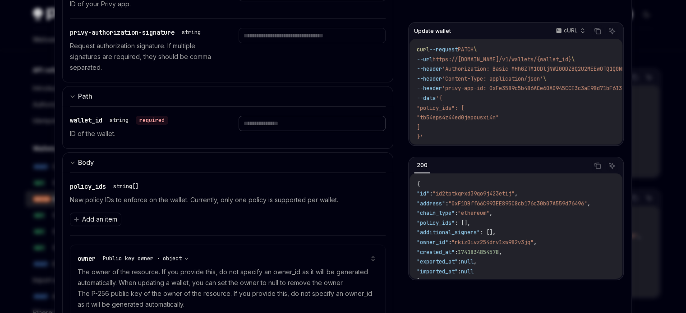
click at [275, 125] on input "text" at bounding box center [312, 123] width 147 height 15
click at [216, 142] on div "wallet_id string required ID of the wallet." at bounding box center [228, 127] width 316 height 41
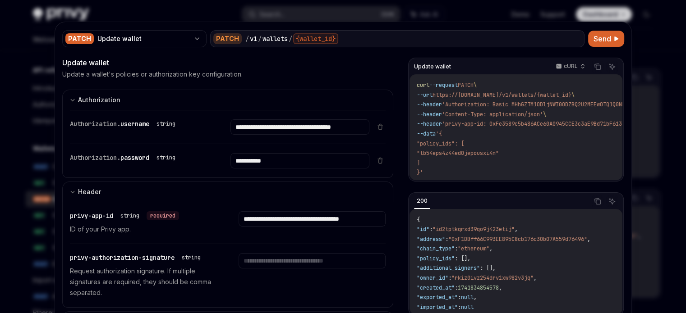
scroll to position [0, 0]
click at [14, 86] on div at bounding box center [343, 156] width 686 height 313
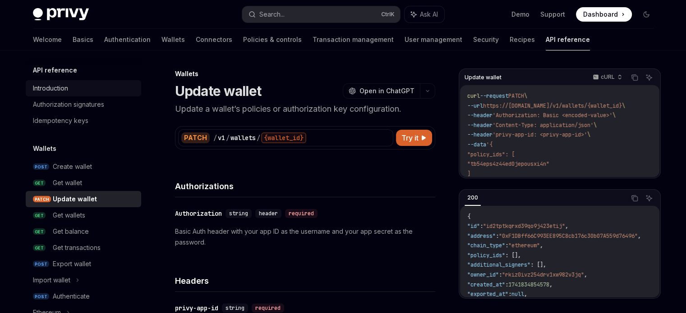
click at [74, 89] on div "Introduction" at bounding box center [84, 88] width 103 height 11
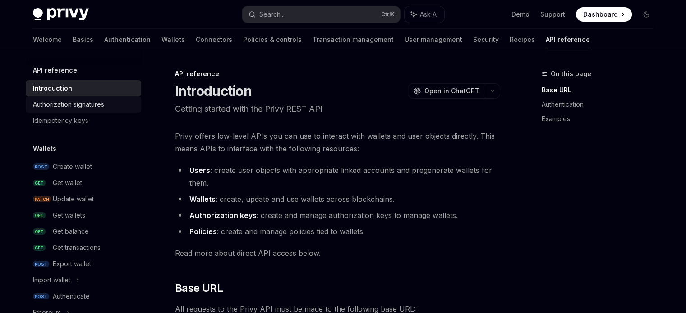
click at [99, 98] on link "Authorization signatures" at bounding box center [83, 105] width 115 height 16
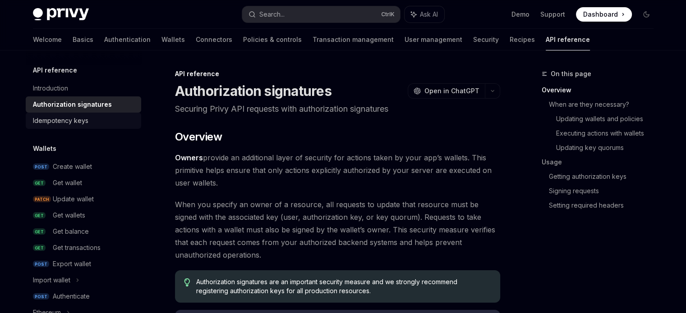
click at [100, 118] on div "Idempotency keys" at bounding box center [84, 120] width 103 height 11
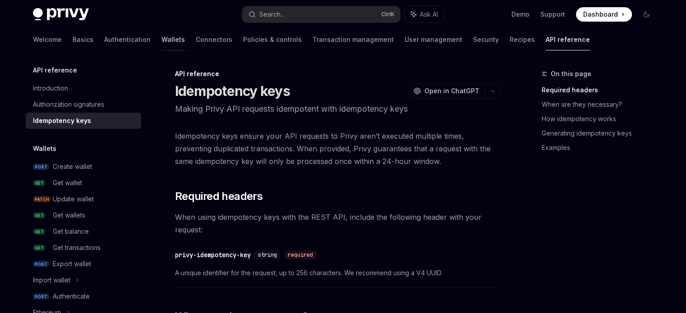
click at [161, 45] on link "Wallets" at bounding box center [172, 40] width 23 height 22
type textarea "*"
